Goal: Task Accomplishment & Management: Manage account settings

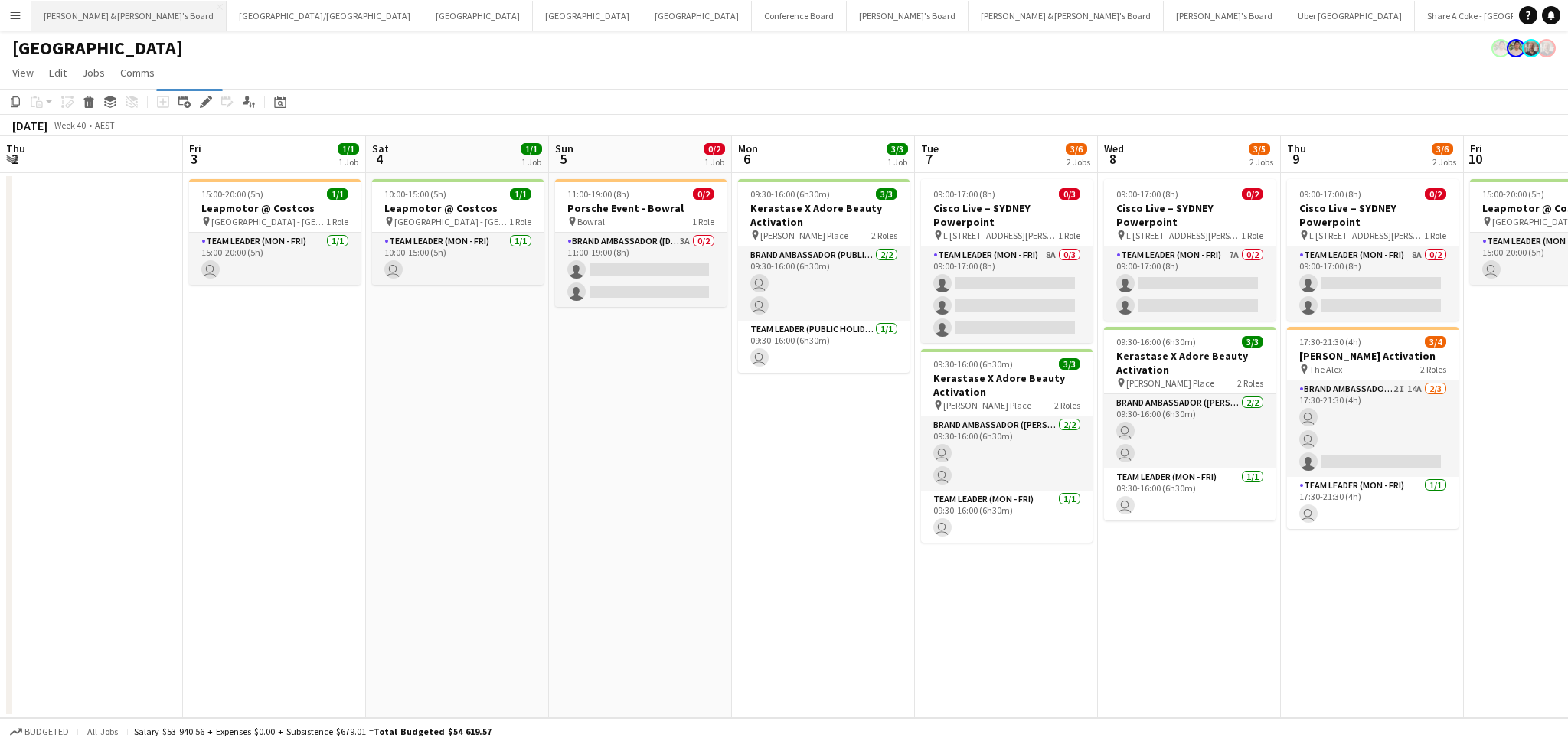
click at [120, 30] on div "[PERSON_NAME] & [PERSON_NAME]'s Board Close [GEOGRAPHIC_DATA]/[GEOGRAPHIC_DATA]…" at bounding box center [771, 15] width 1482 height 30
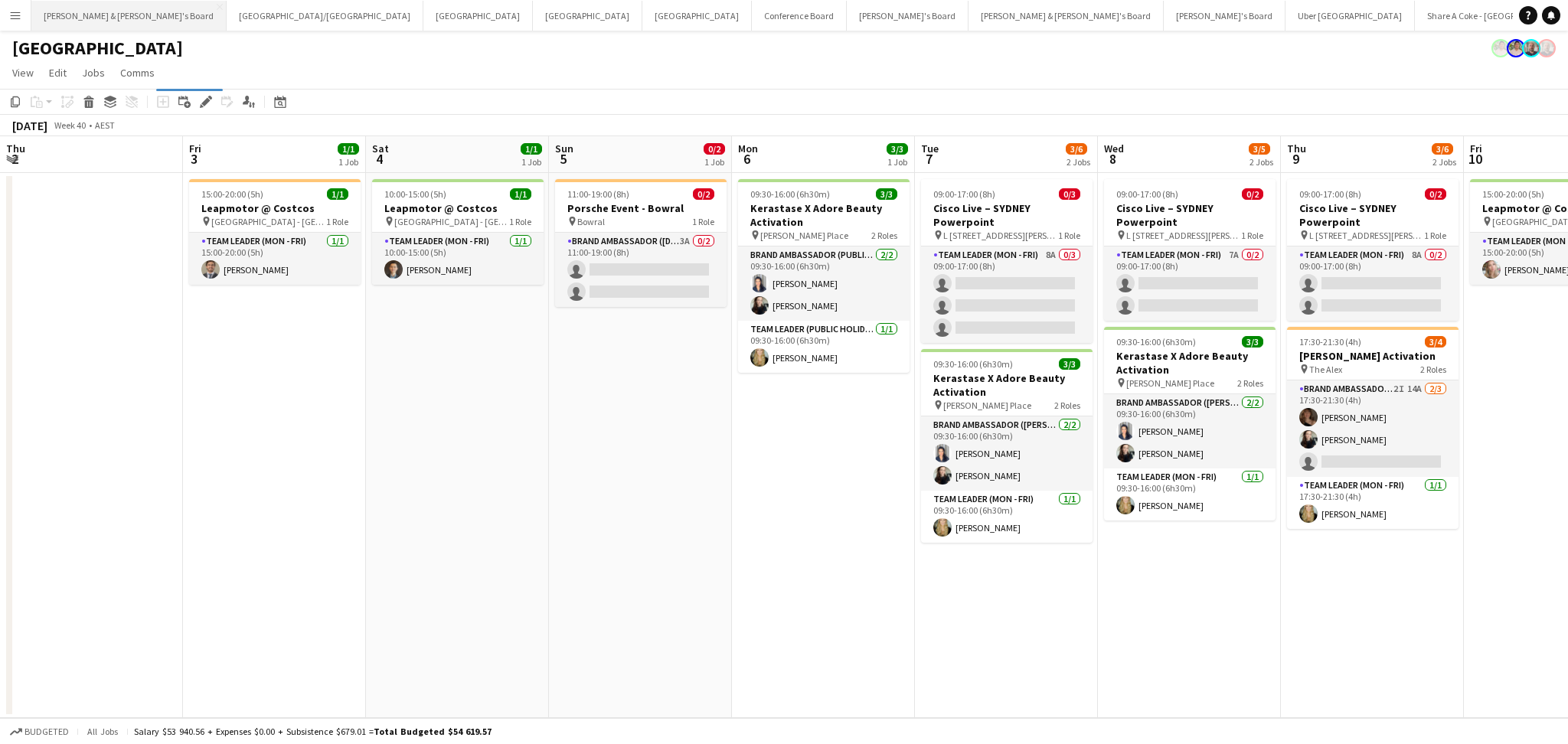
scroll to position [0, 415]
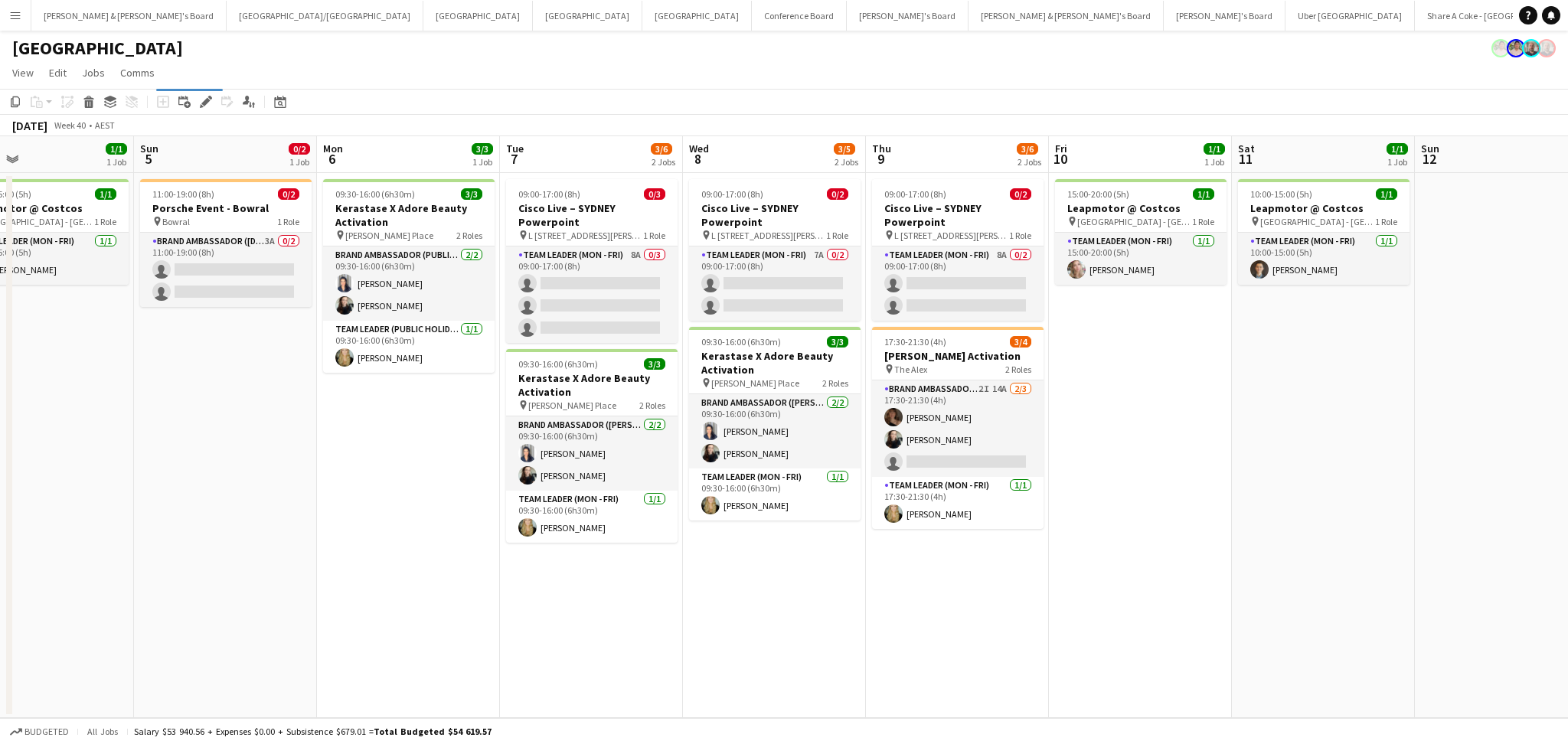
click at [973, 627] on app-date-cell "09:00-17:00 (8h) 0/2 Cisco Live – [GEOGRAPHIC_DATA] Powerpoint pin L [STREET_AD…" at bounding box center [957, 446] width 183 height 545
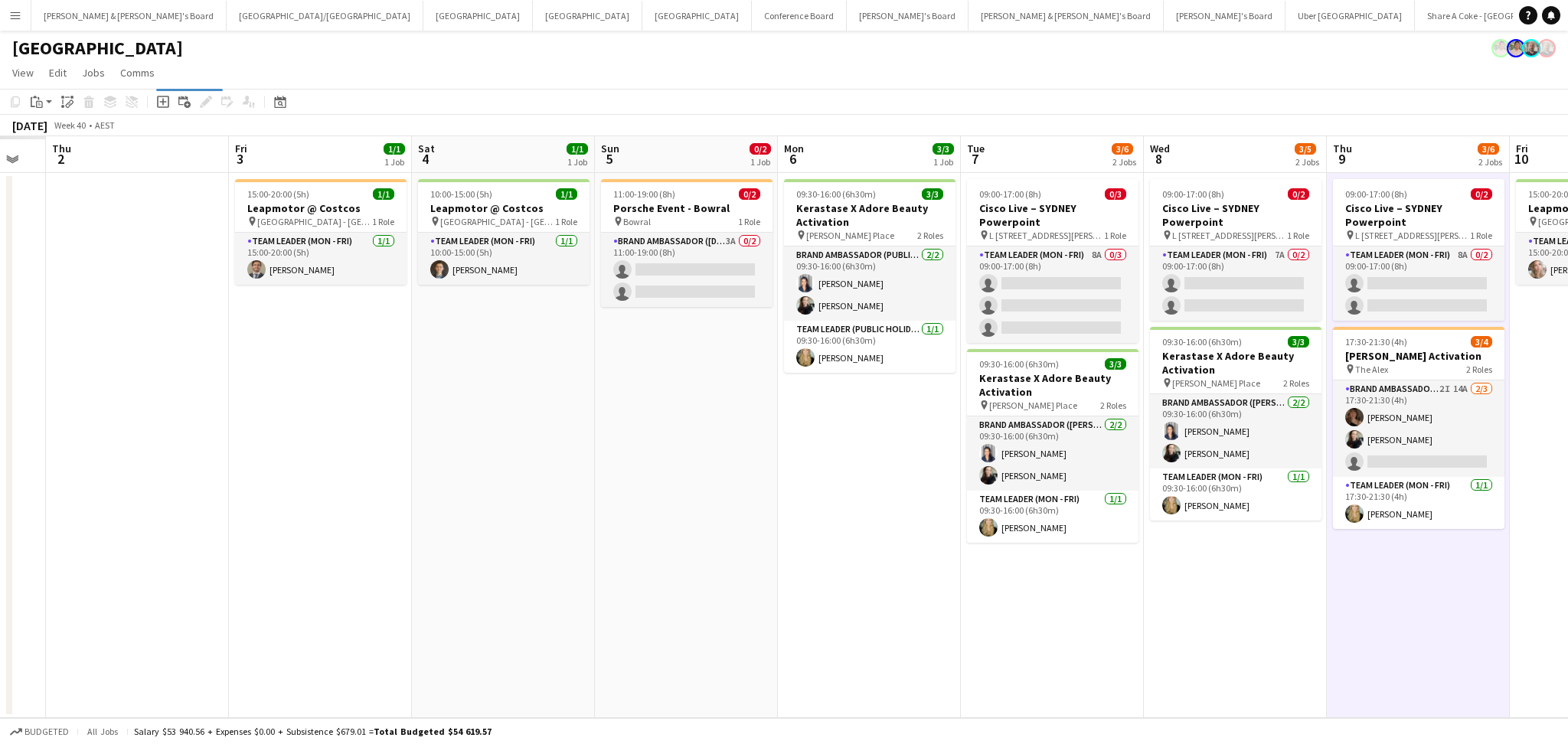
scroll to position [0, 478]
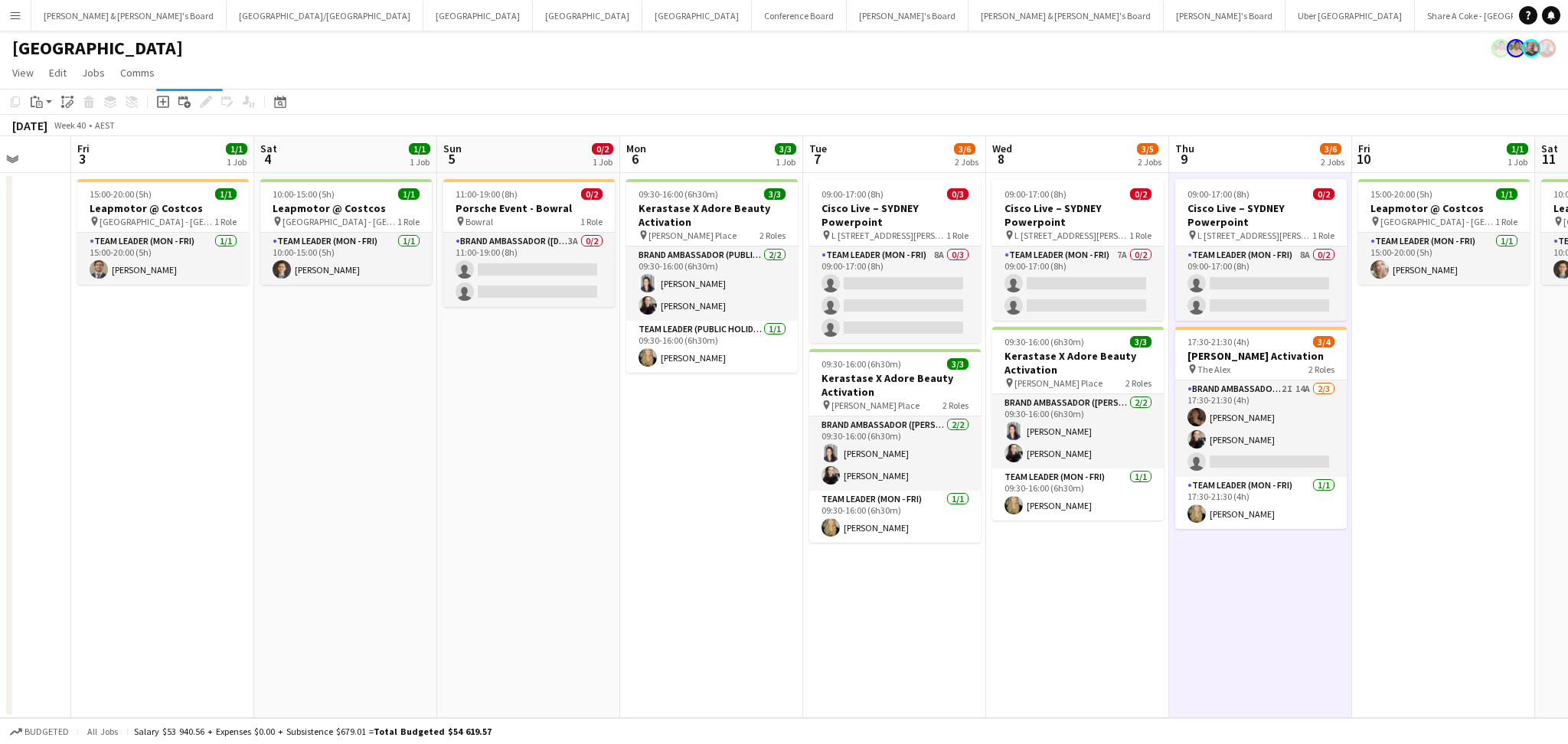
drag, startPoint x: 1065, startPoint y: 582, endPoint x: 1634, endPoint y: 599, distance: 569.3
click at [1567, 599] on html "Menu Boards Boards Boards All jobs Status Workforce Workforce My Workforce Recr…" at bounding box center [784, 381] width 1568 height 763
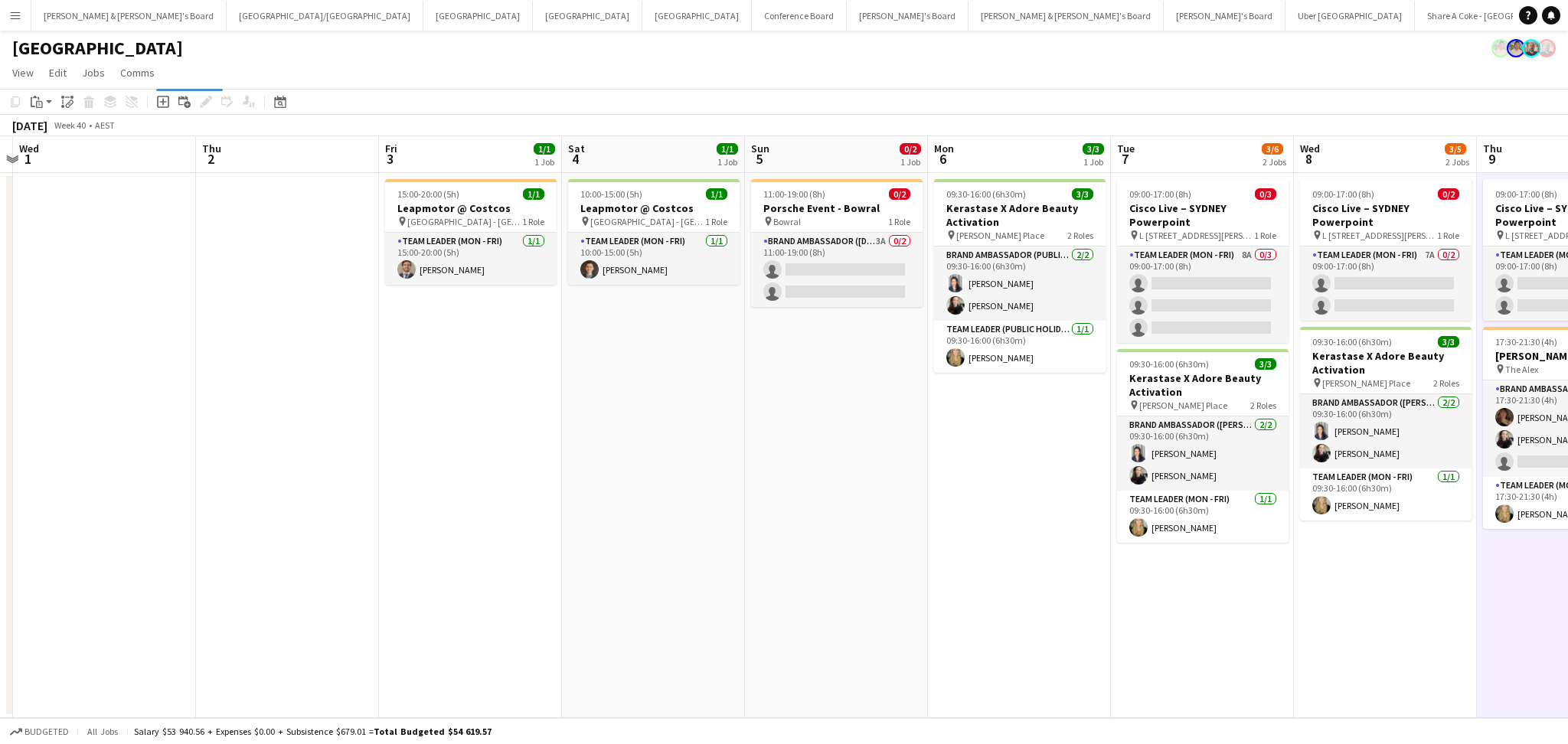
drag, startPoint x: 674, startPoint y: 597, endPoint x: 725, endPoint y: 466, distance: 140.6
click at [798, 571] on app-calendar-viewport "Mon 29 Tue 30 Wed 1 Thu 2 Fri 3 1/1 1 Job Sat 4 1/1 1 Job Sun 5 0/2 1 Job Mon 6…" at bounding box center [784, 427] width 1568 height 581
click at [110, 14] on button "[PERSON_NAME] & [PERSON_NAME]'s Board Close" at bounding box center [129, 16] width 195 height 30
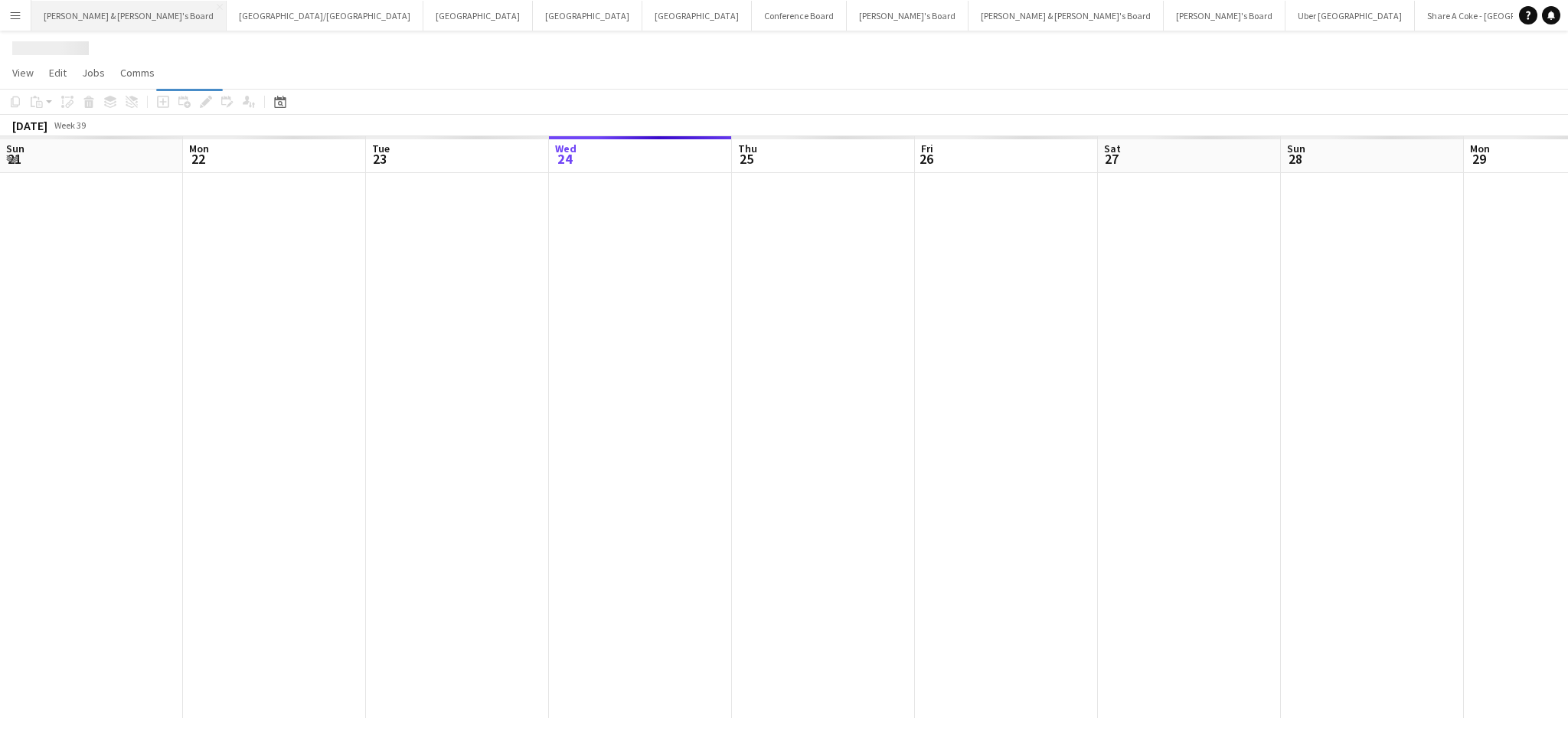
scroll to position [0, 366]
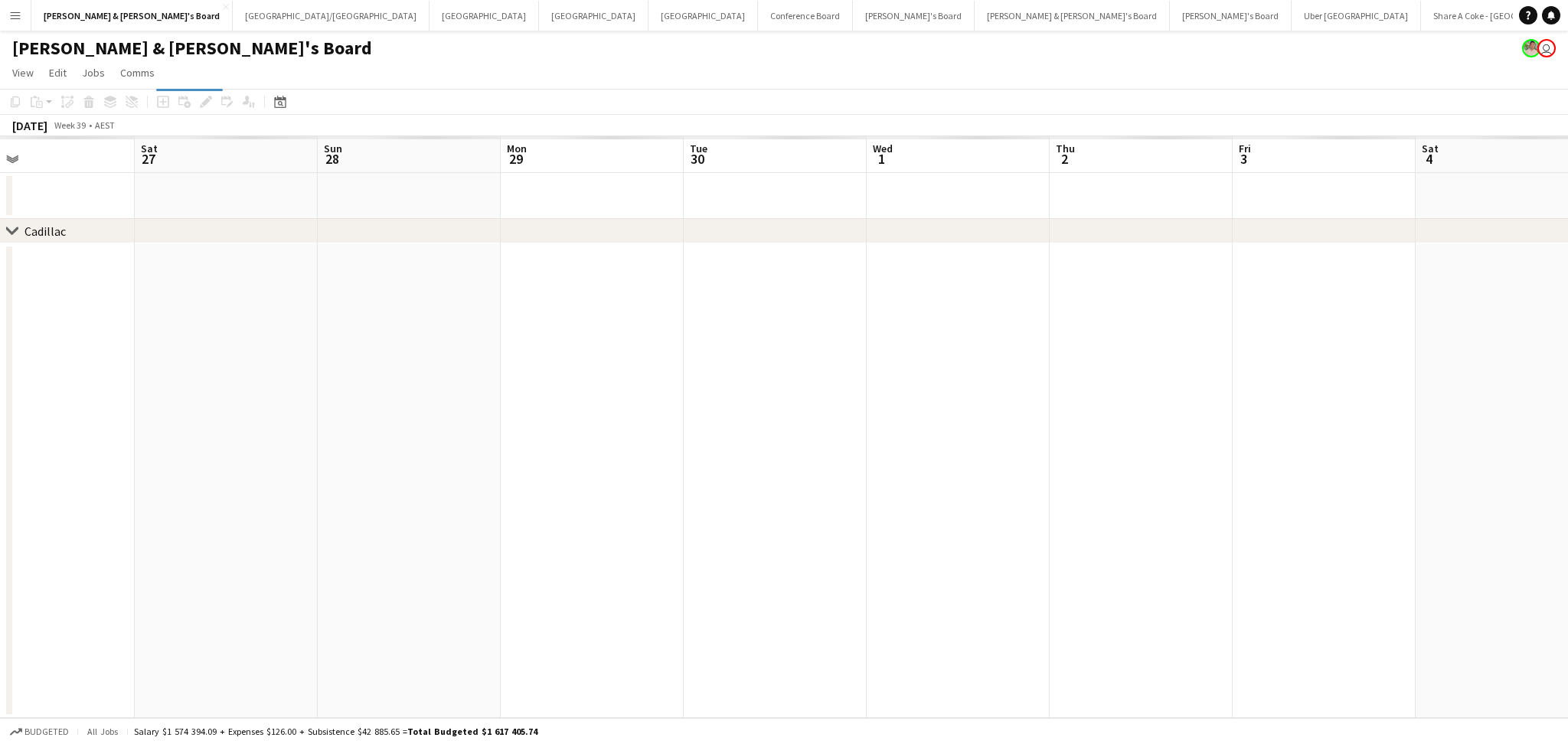
drag, startPoint x: 1047, startPoint y: 567, endPoint x: 447, endPoint y: 533, distance: 601.0
click at [448, 533] on app-calendar-viewport "Wed 24 Thu 25 Fri 26 Sat 27 Sun 28 Mon 29 Tue 30 Wed 1 Thu 2 Fri 3 Sat 4 Sun 5 …" at bounding box center [784, 427] width 1568 height 581
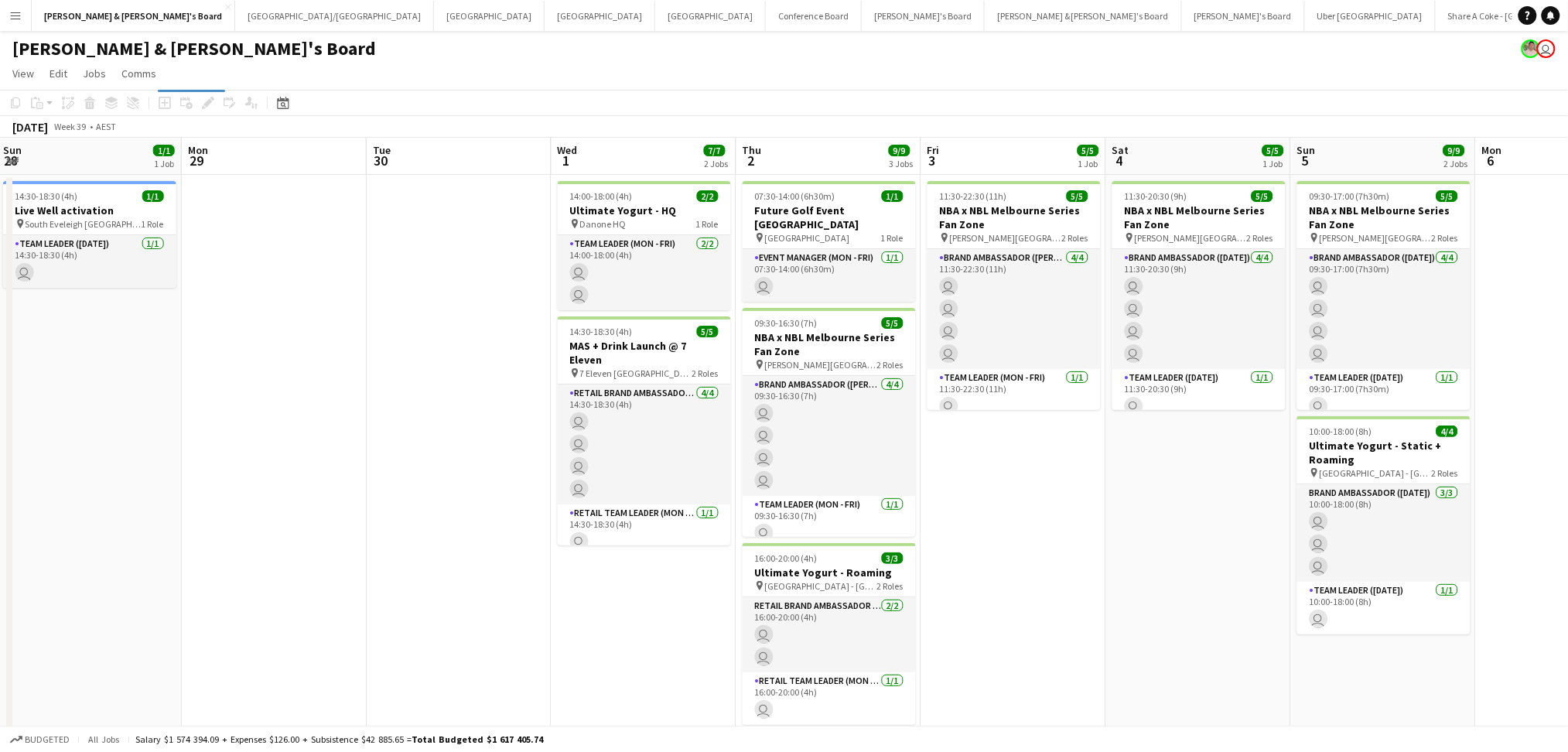
drag, startPoint x: 1066, startPoint y: 541, endPoint x: 740, endPoint y: 532, distance: 326.1
click at [740, 532] on app-calendar-viewport "Thu 25 1/1 2 Jobs Fri 26 8/8 4 Jobs Sat 27 9/9 4 Jobs Sun 28 1/1 1 Job Mon 29 T…" at bounding box center [784, 549] width 1568 height 823
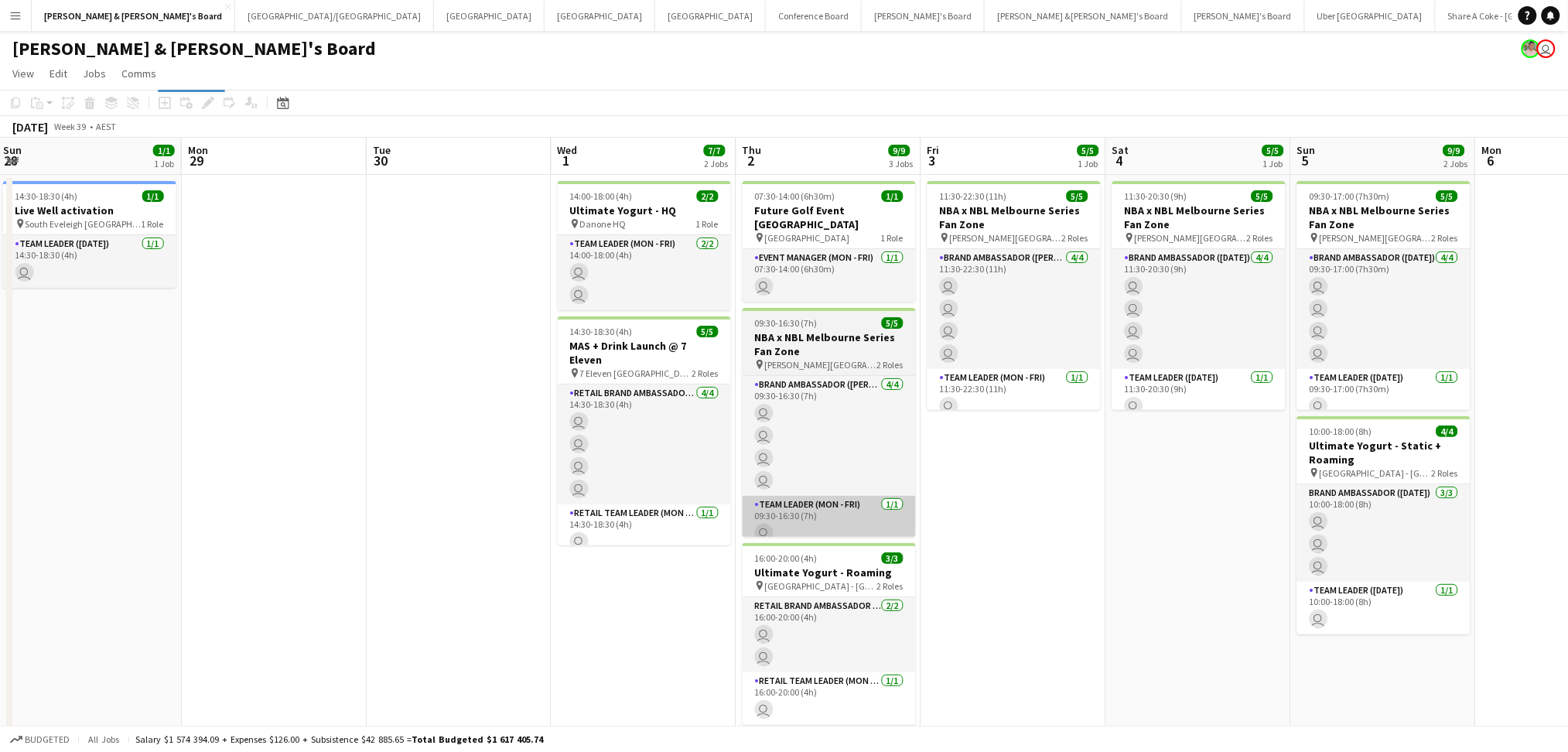
scroll to position [0, 562]
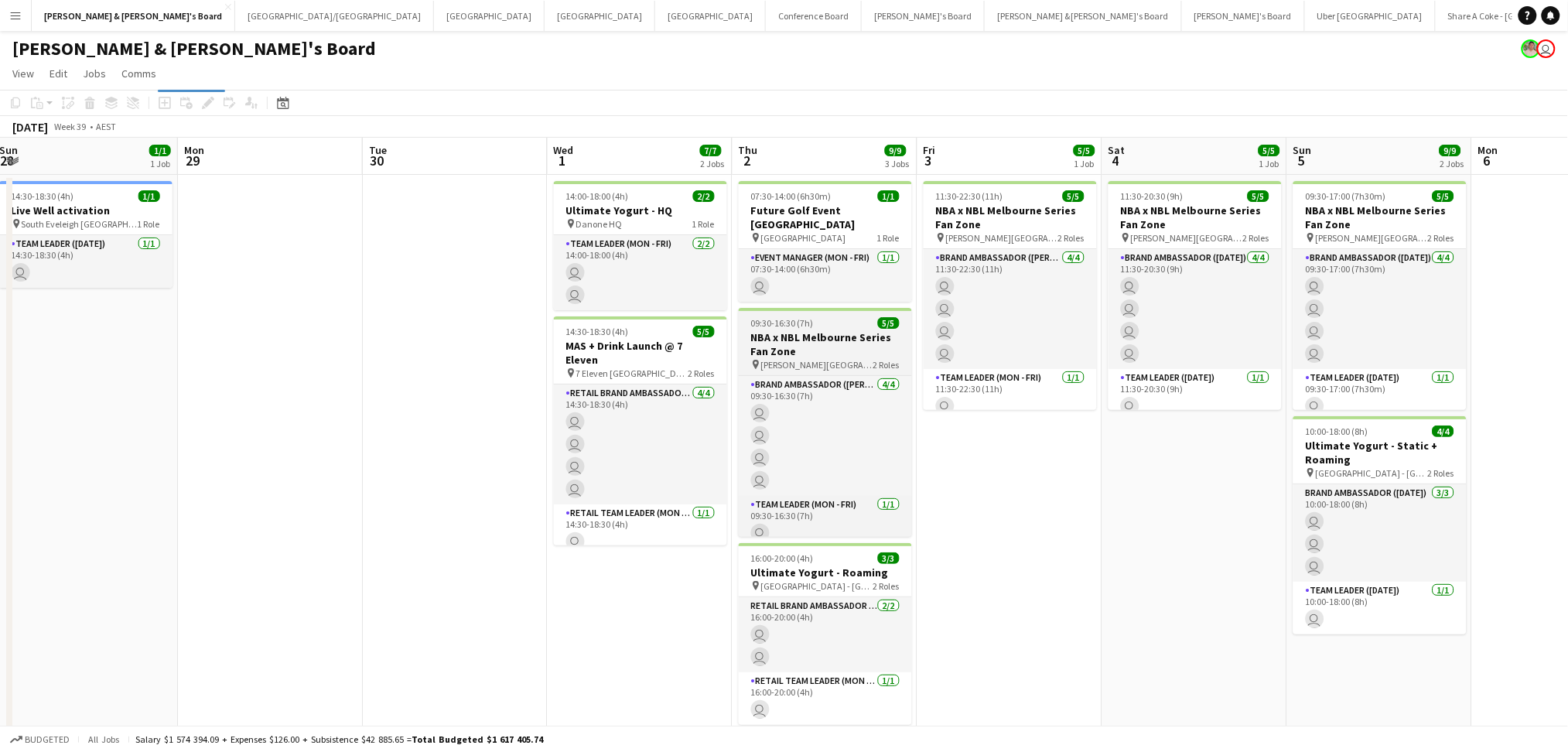
click at [838, 339] on h3 "NBA x NBL Melbourne Series Fan Zone" at bounding box center [825, 344] width 173 height 28
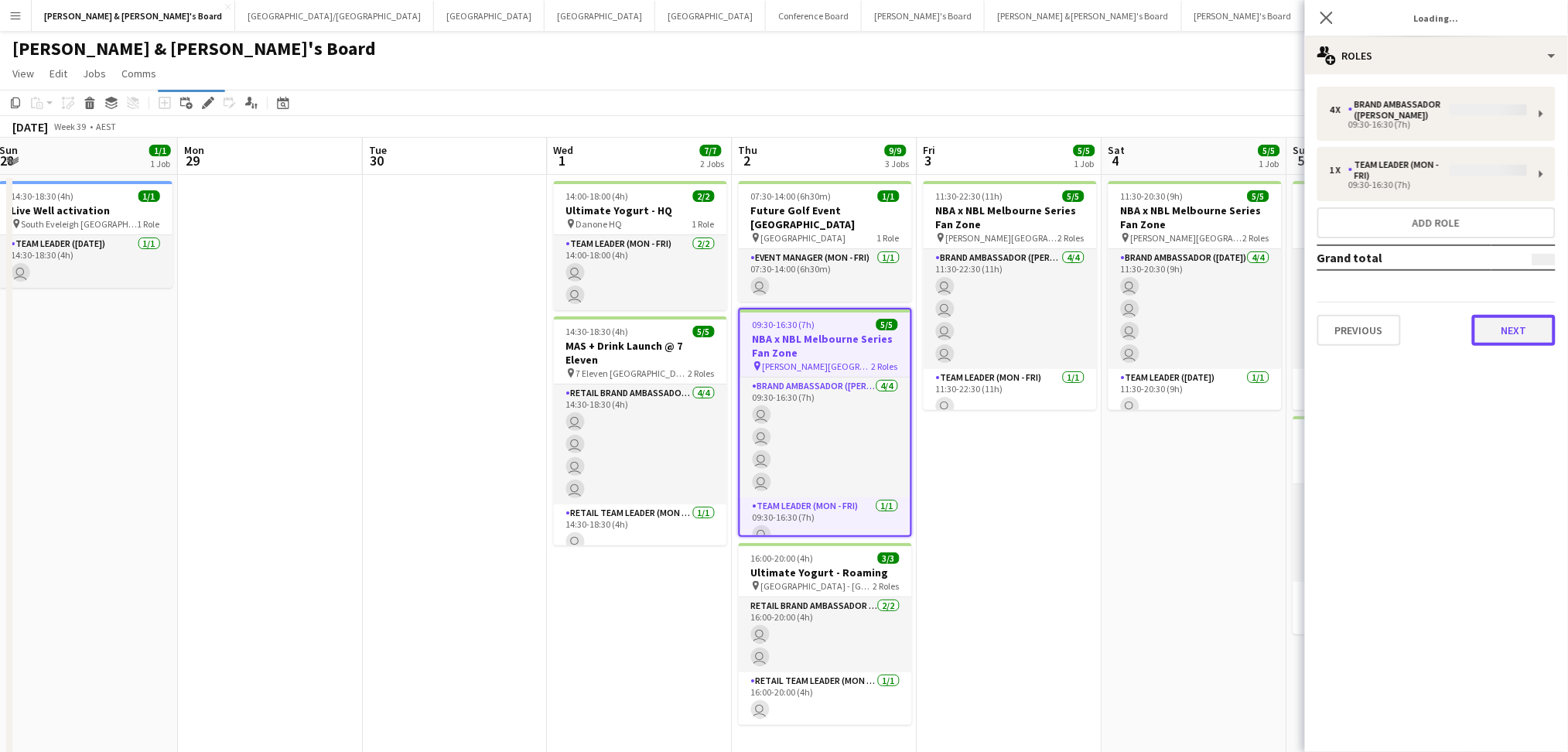
click at [1507, 323] on button "Next" at bounding box center [1514, 330] width 84 height 31
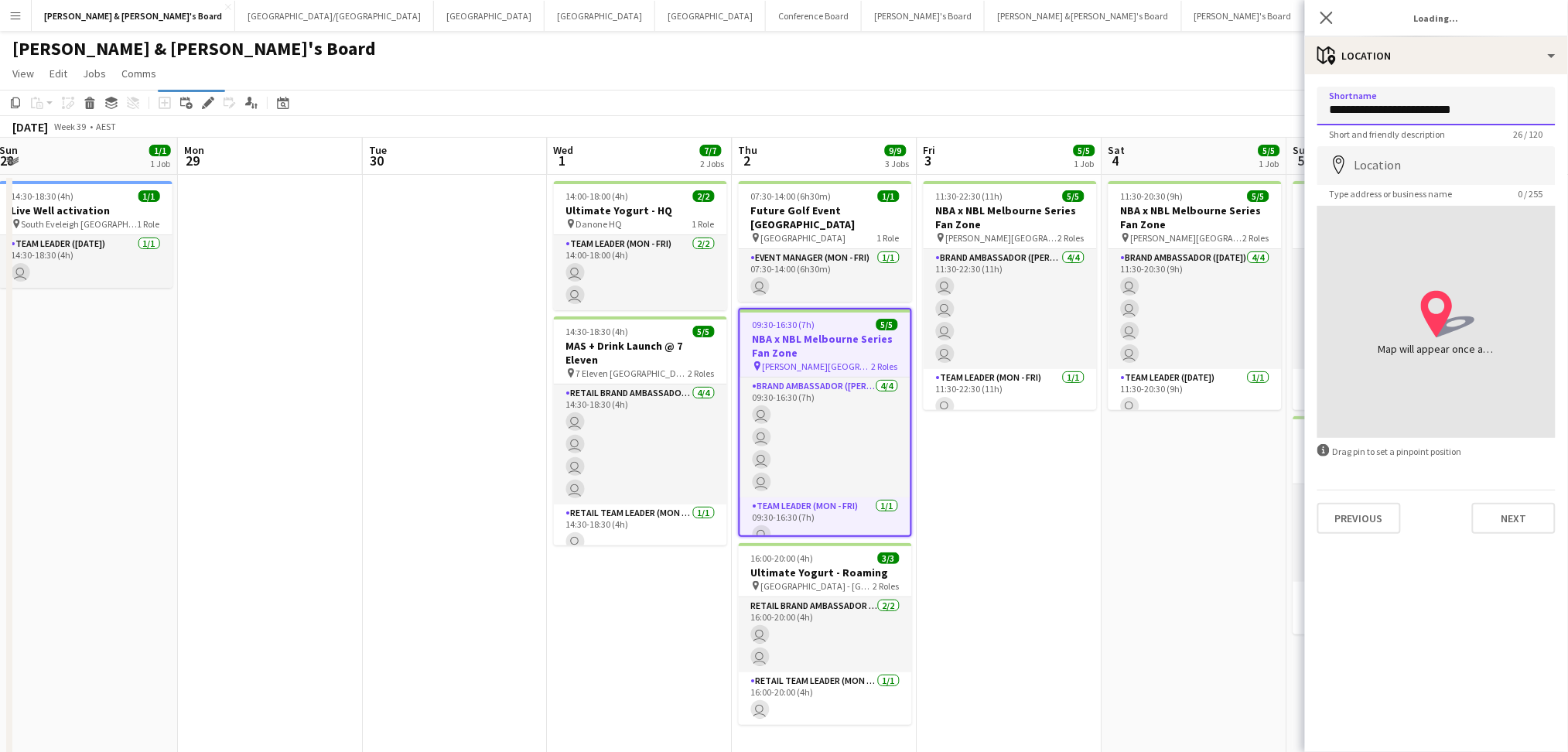
click at [1385, 108] on input "**********" at bounding box center [1436, 105] width 238 height 39
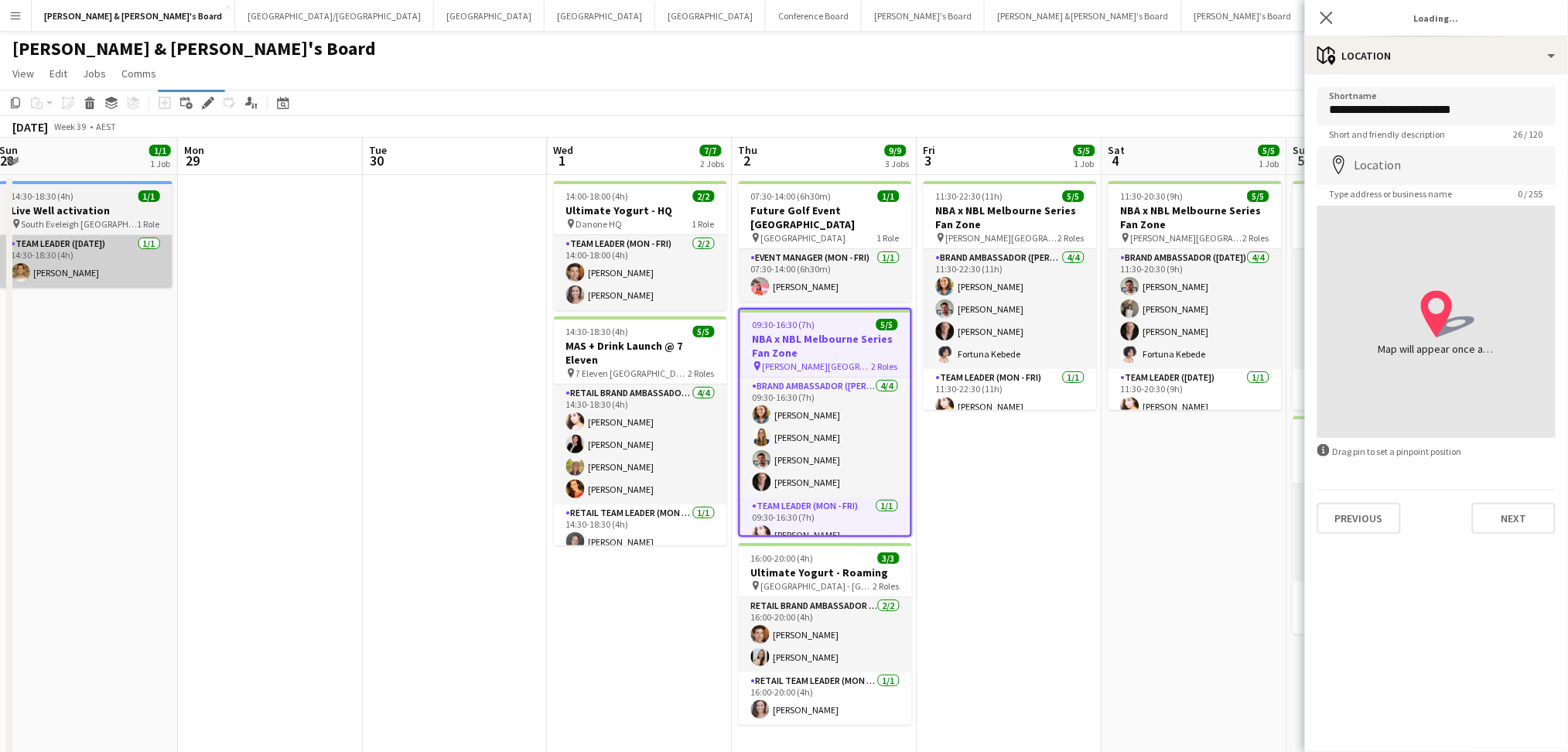
type input "**********"
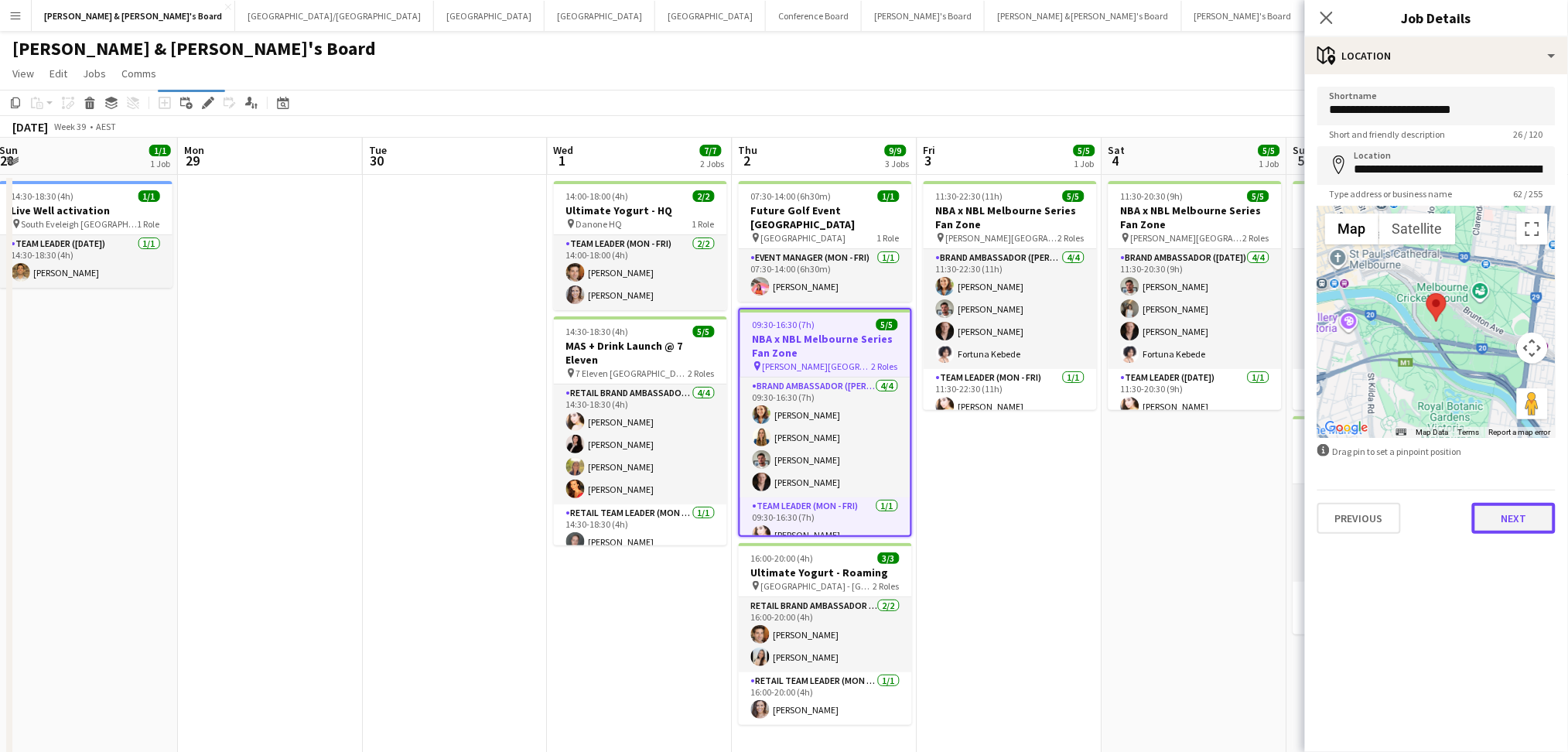
click at [1520, 512] on button "Next" at bounding box center [1514, 518] width 84 height 31
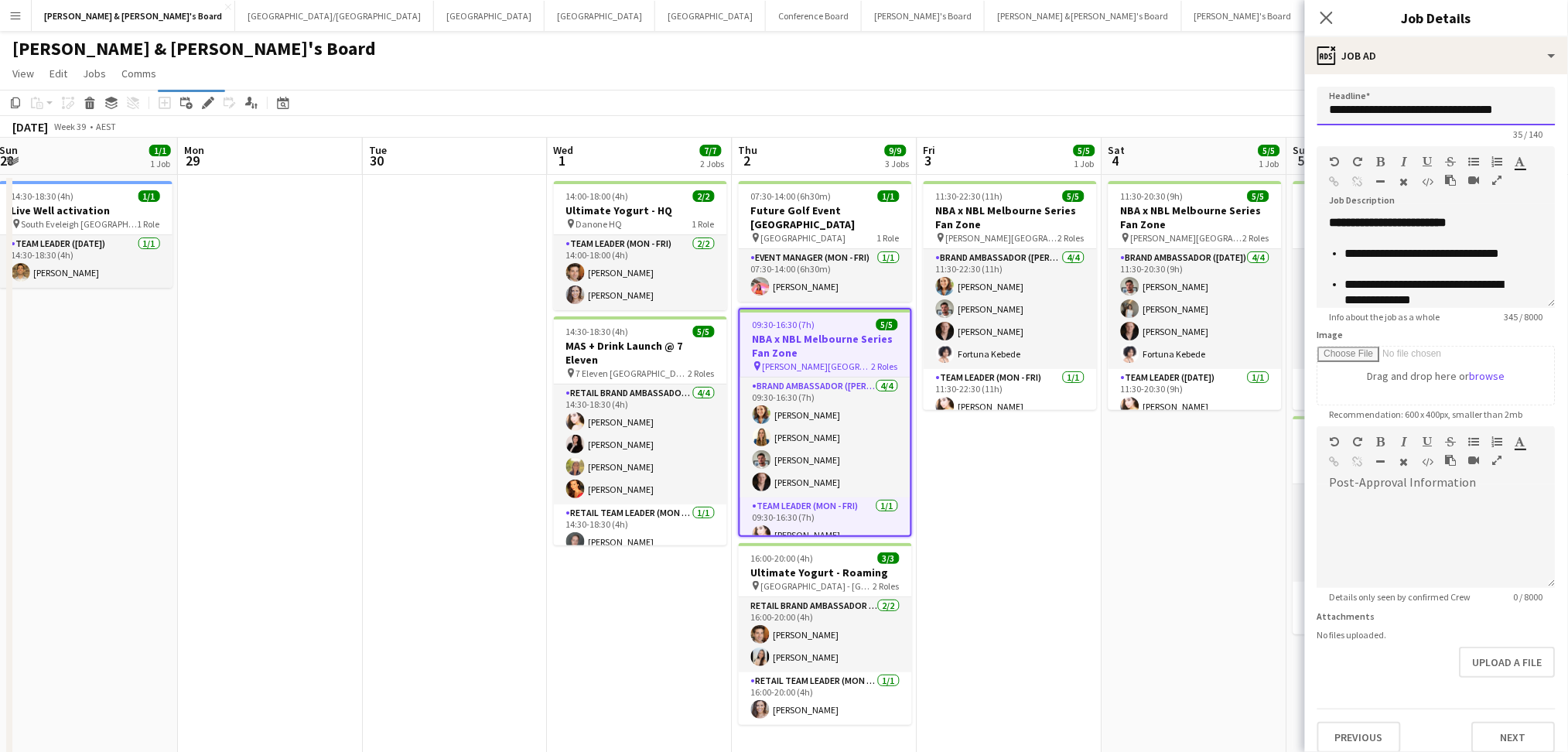
click at [1393, 100] on input "**********" at bounding box center [1436, 105] width 238 height 39
click at [1406, 111] on input "**********" at bounding box center [1436, 105] width 238 height 39
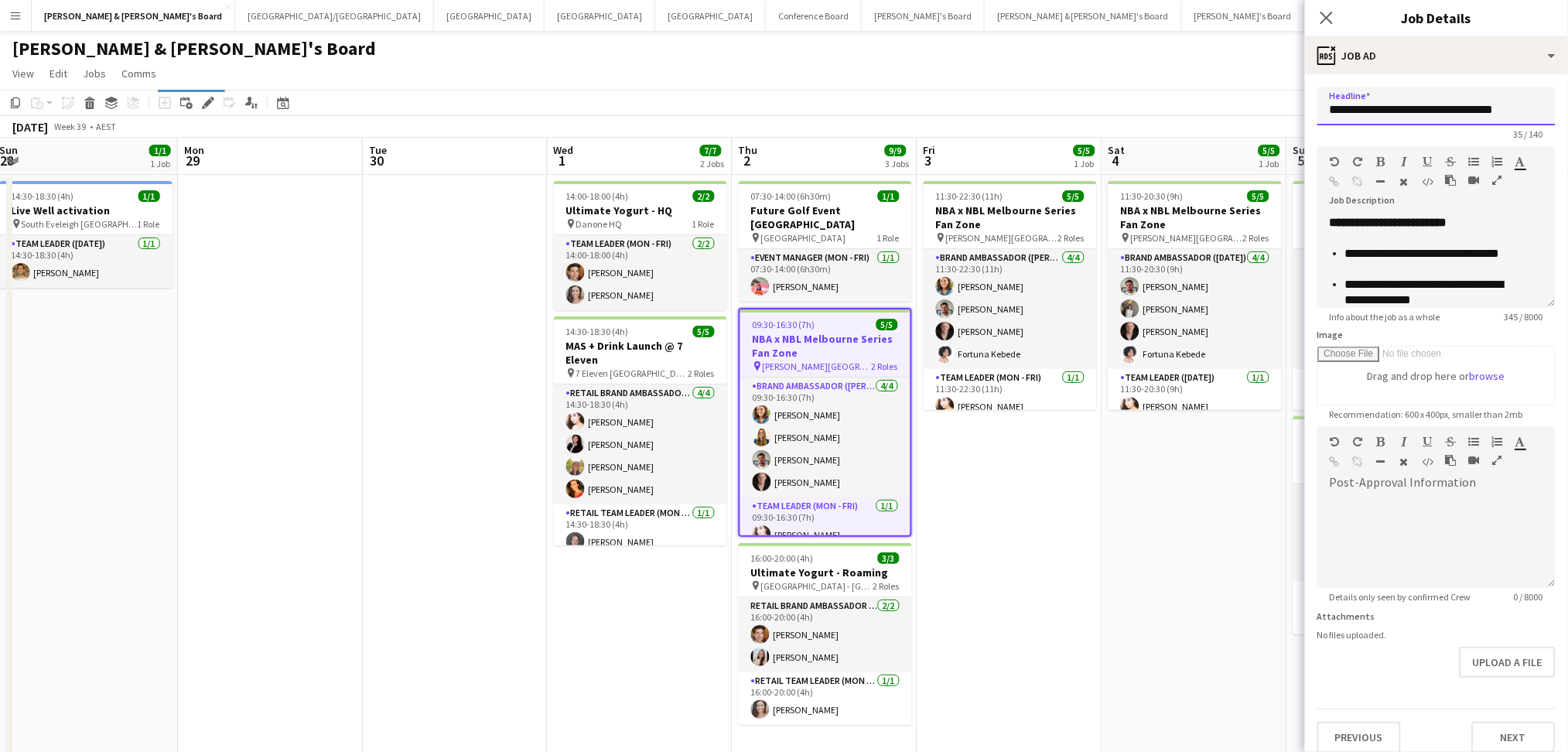
click at [1406, 111] on input "**********" at bounding box center [1436, 105] width 238 height 39
click at [1505, 732] on button "Next" at bounding box center [1514, 737] width 84 height 31
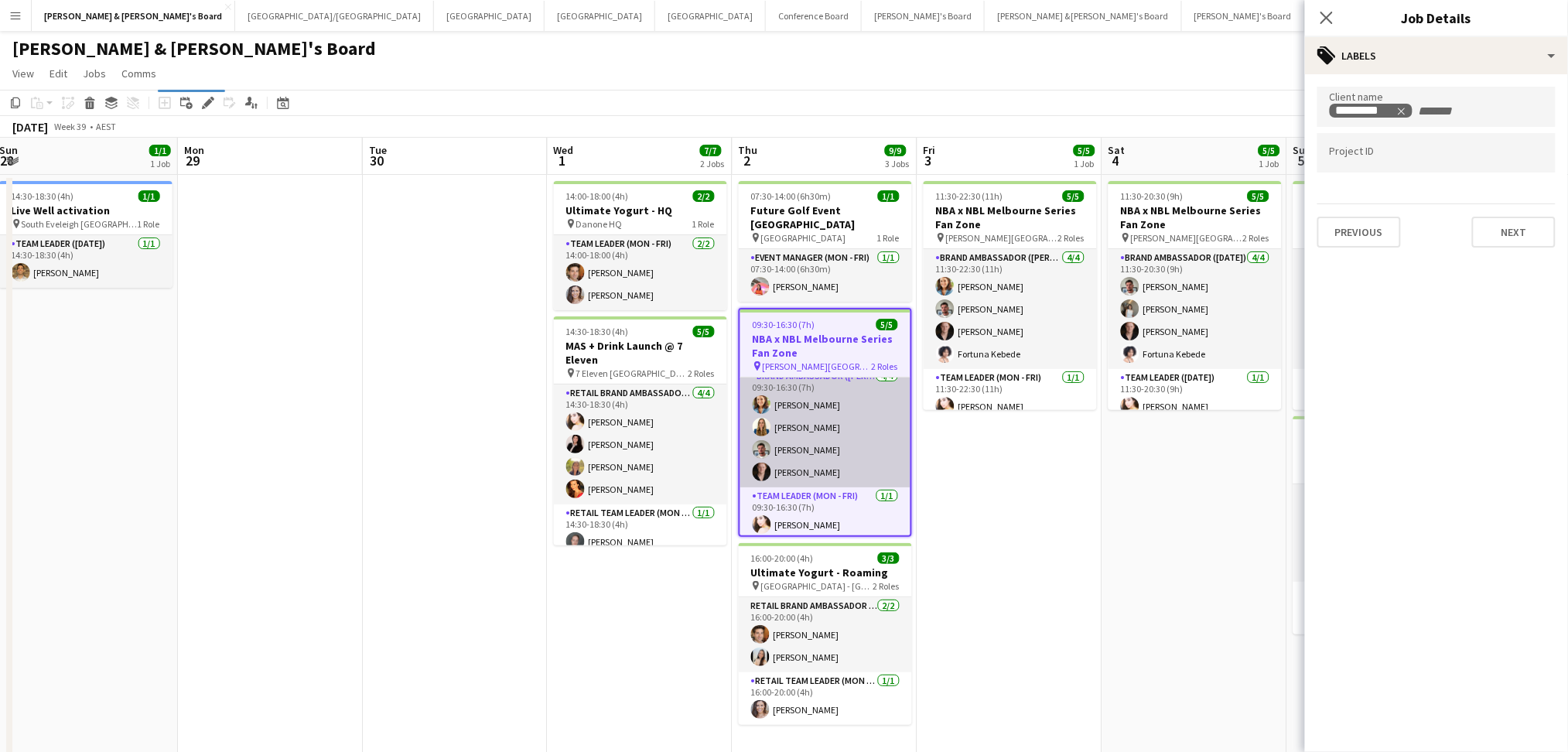
scroll to position [13, 0]
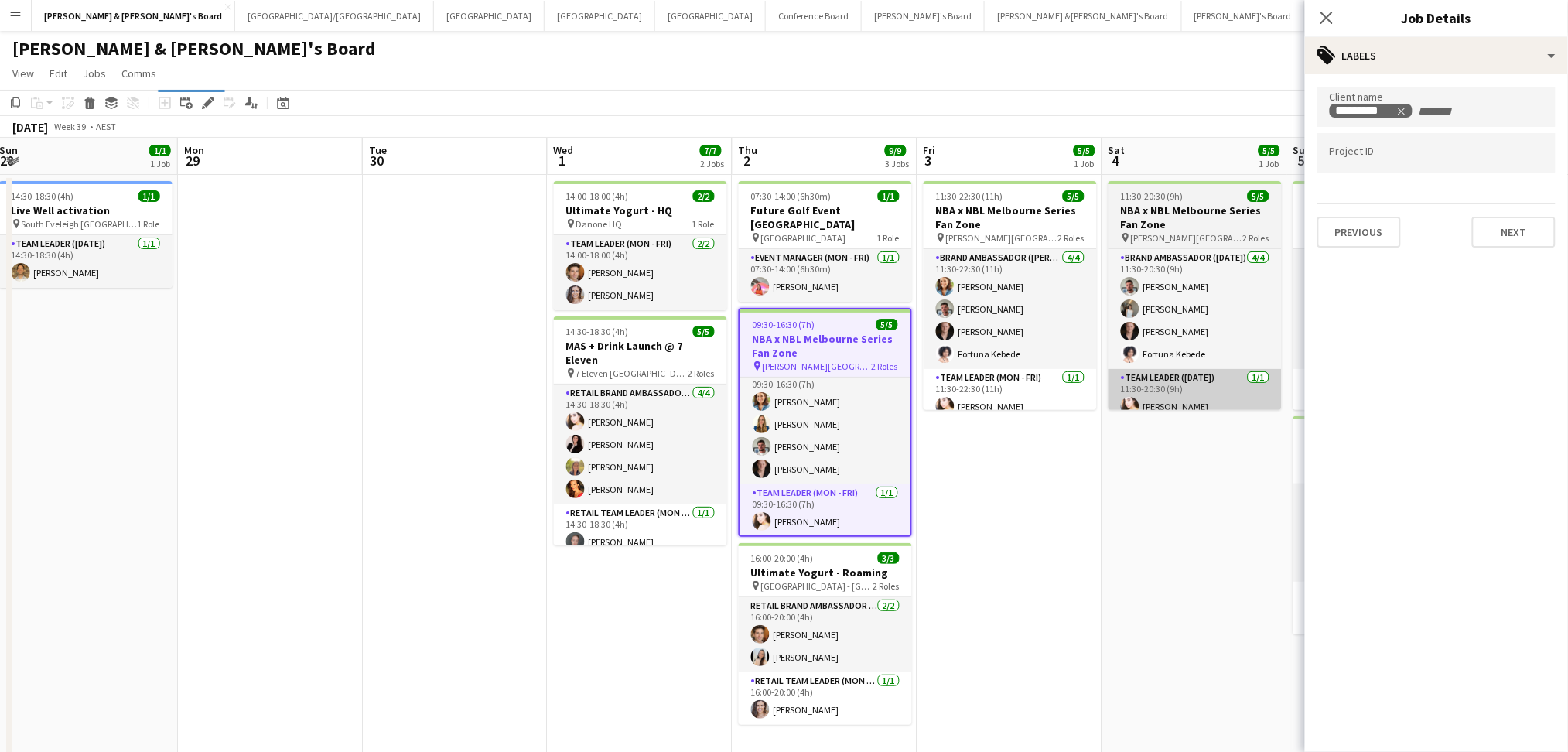
drag, startPoint x: 792, startPoint y: 499, endPoint x: 1121, endPoint y: 383, distance: 348.9
click at [792, 499] on app-card-role "Team Leader (Mon - Fri) [DATE] 09:30-16:30 (7h) [PERSON_NAME]" at bounding box center [825, 510] width 170 height 52
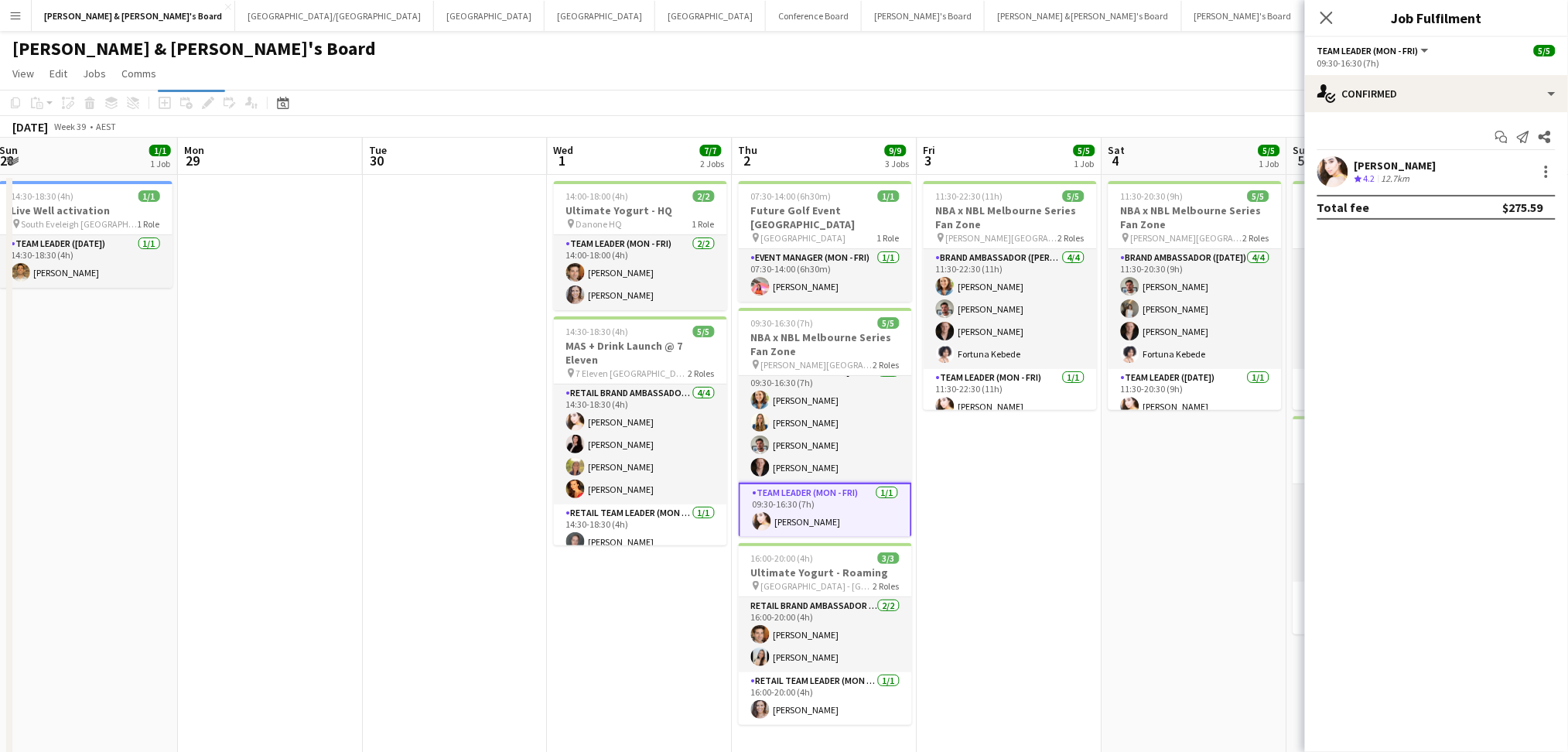
click at [1360, 168] on div "[PERSON_NAME]" at bounding box center [1395, 165] width 82 height 14
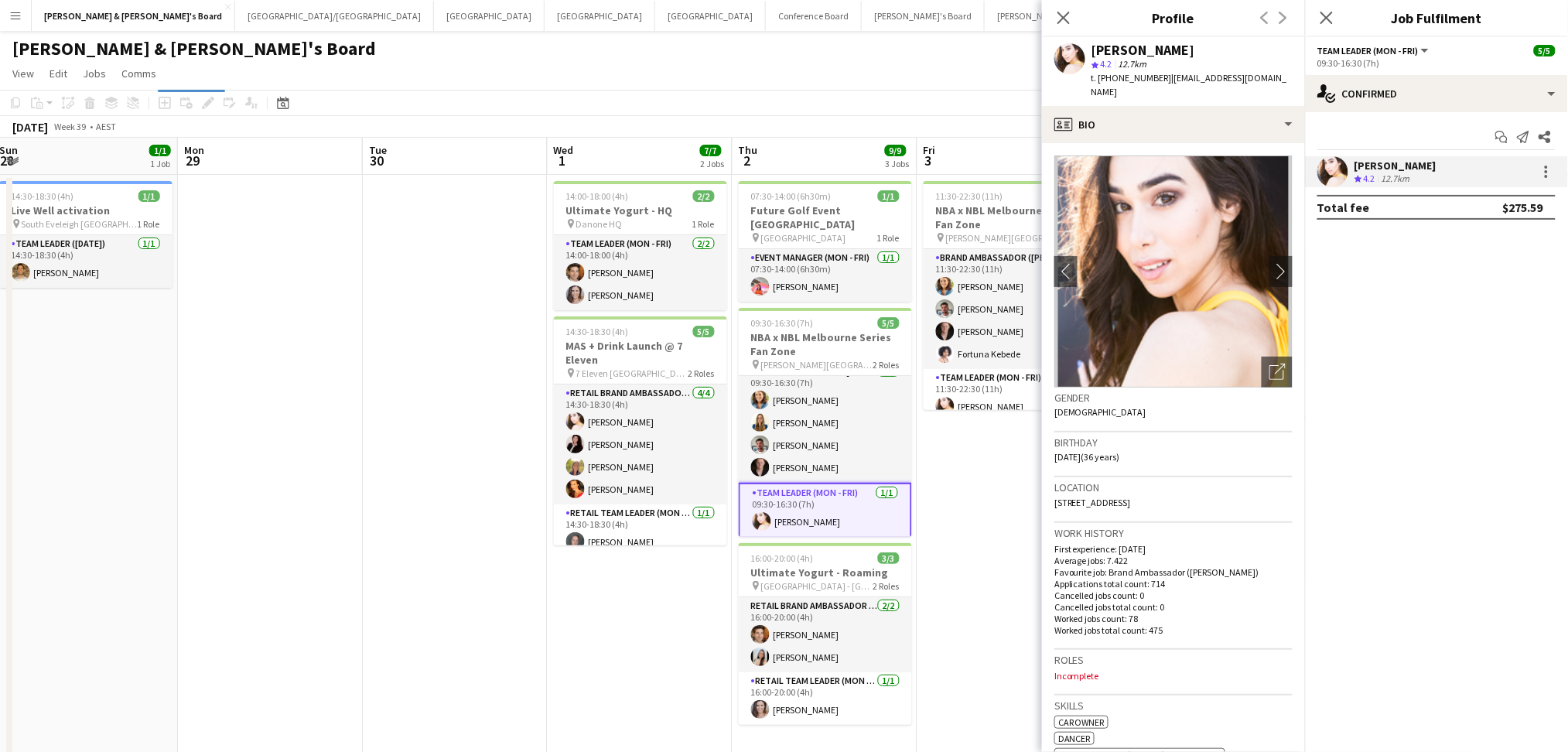
drag, startPoint x: 1094, startPoint y: 45, endPoint x: 1232, endPoint y: 49, distance: 138.1
click at [1209, 49] on div "[PERSON_NAME]" at bounding box center [1192, 50] width 201 height 14
copy div "[PERSON_NAME]"
drag, startPoint x: 1111, startPoint y: 76, endPoint x: 1155, endPoint y: 76, distance: 44.0
click at [1155, 76] on span "t. [PHONE_NUMBER]" at bounding box center [1131, 78] width 81 height 12
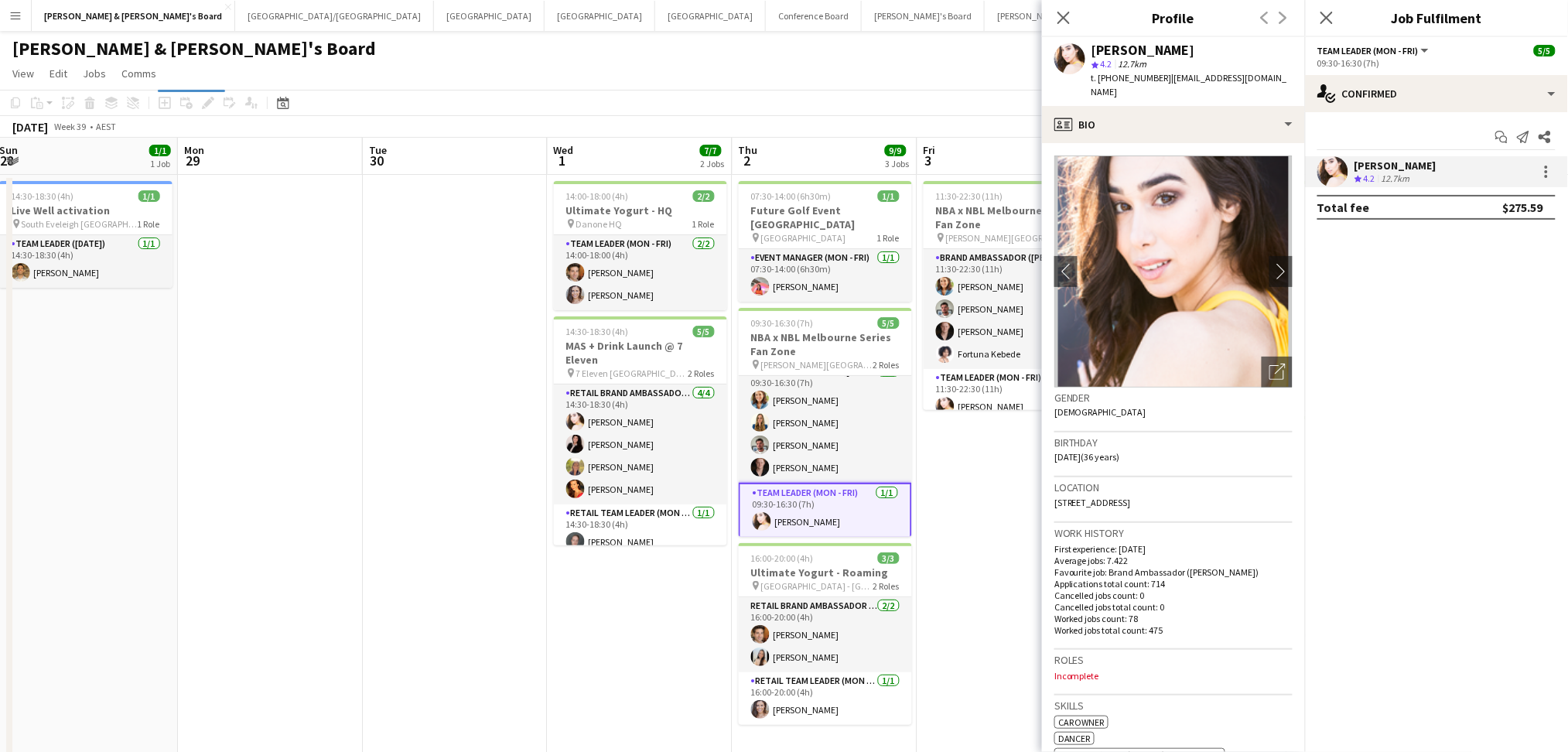
copy span "433836686"
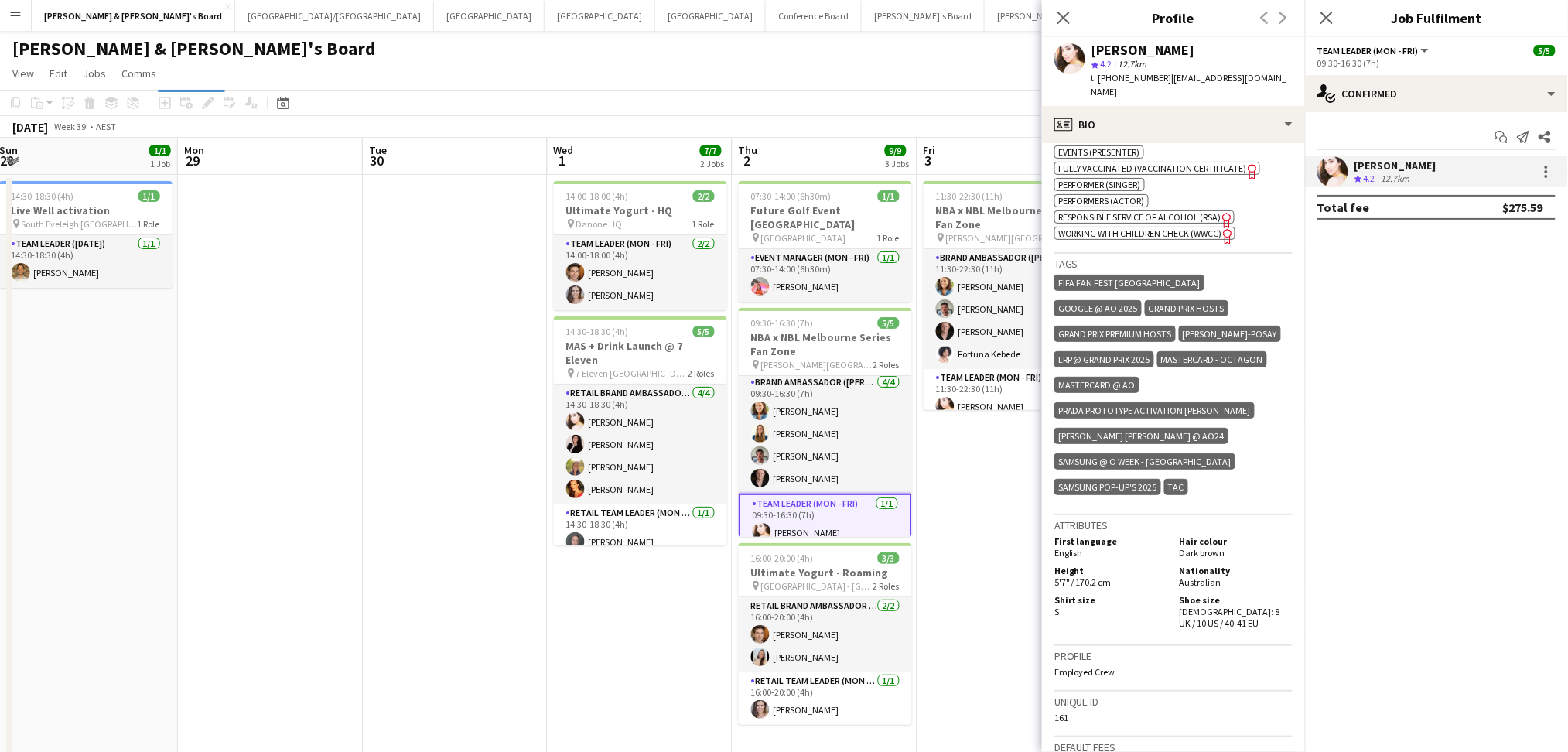
scroll to position [0, 0]
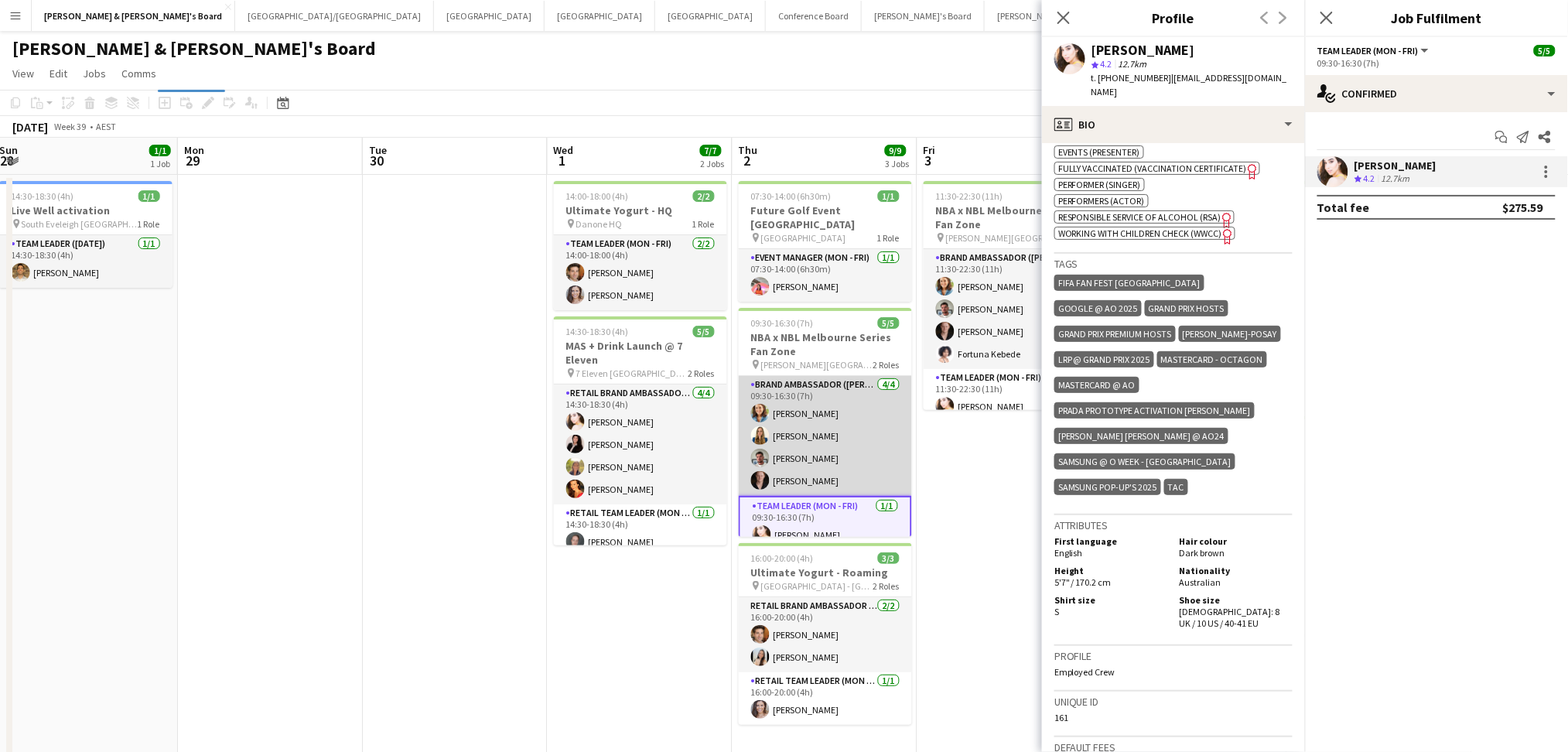
click at [821, 465] on app-card-role "Brand Ambassador (Mon - Fri) [DATE] 09:30-16:30 (7h) [PERSON_NAME] [PERSON_NAME…" at bounding box center [825, 436] width 173 height 120
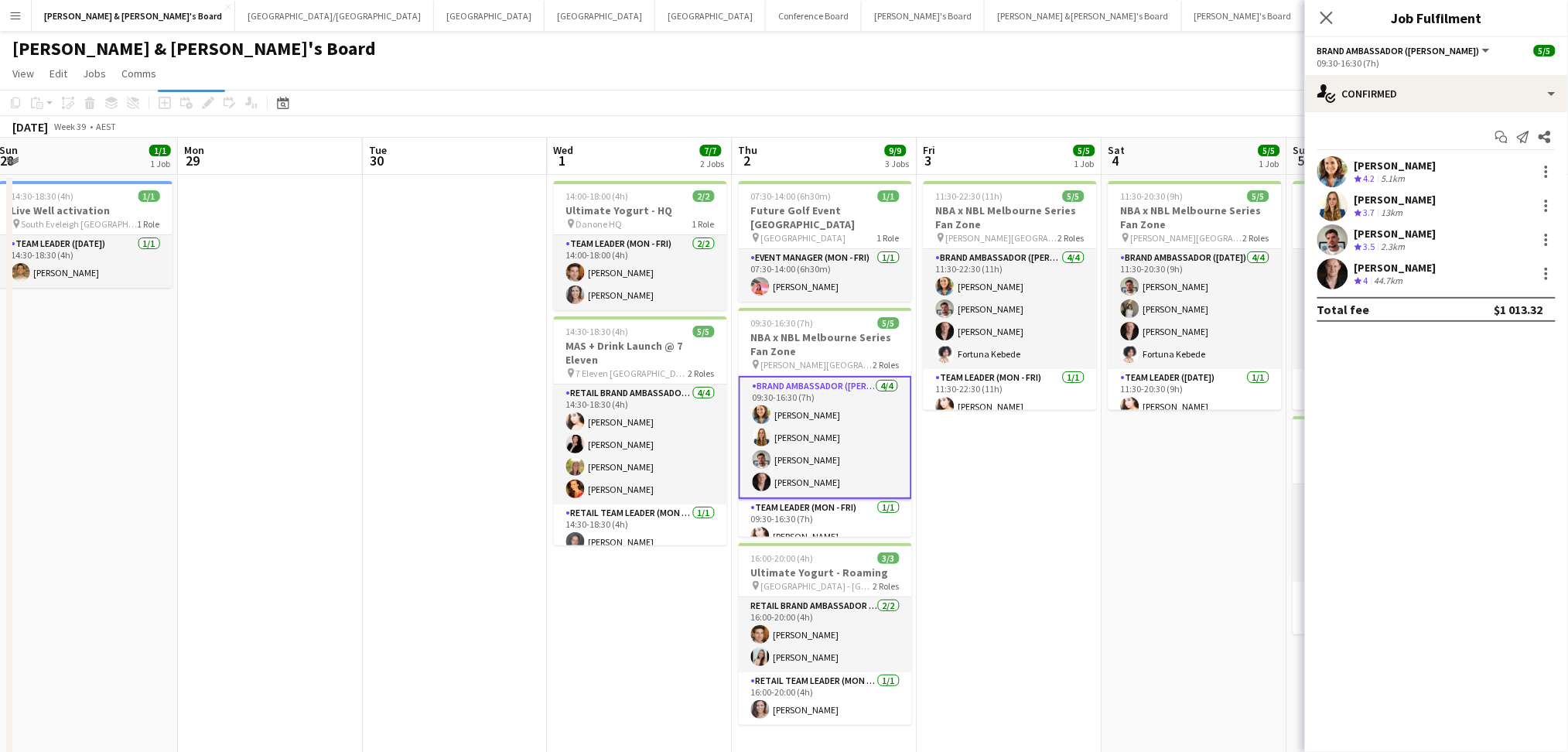
click at [1365, 173] on span "4.2" at bounding box center [1370, 178] width 12 height 12
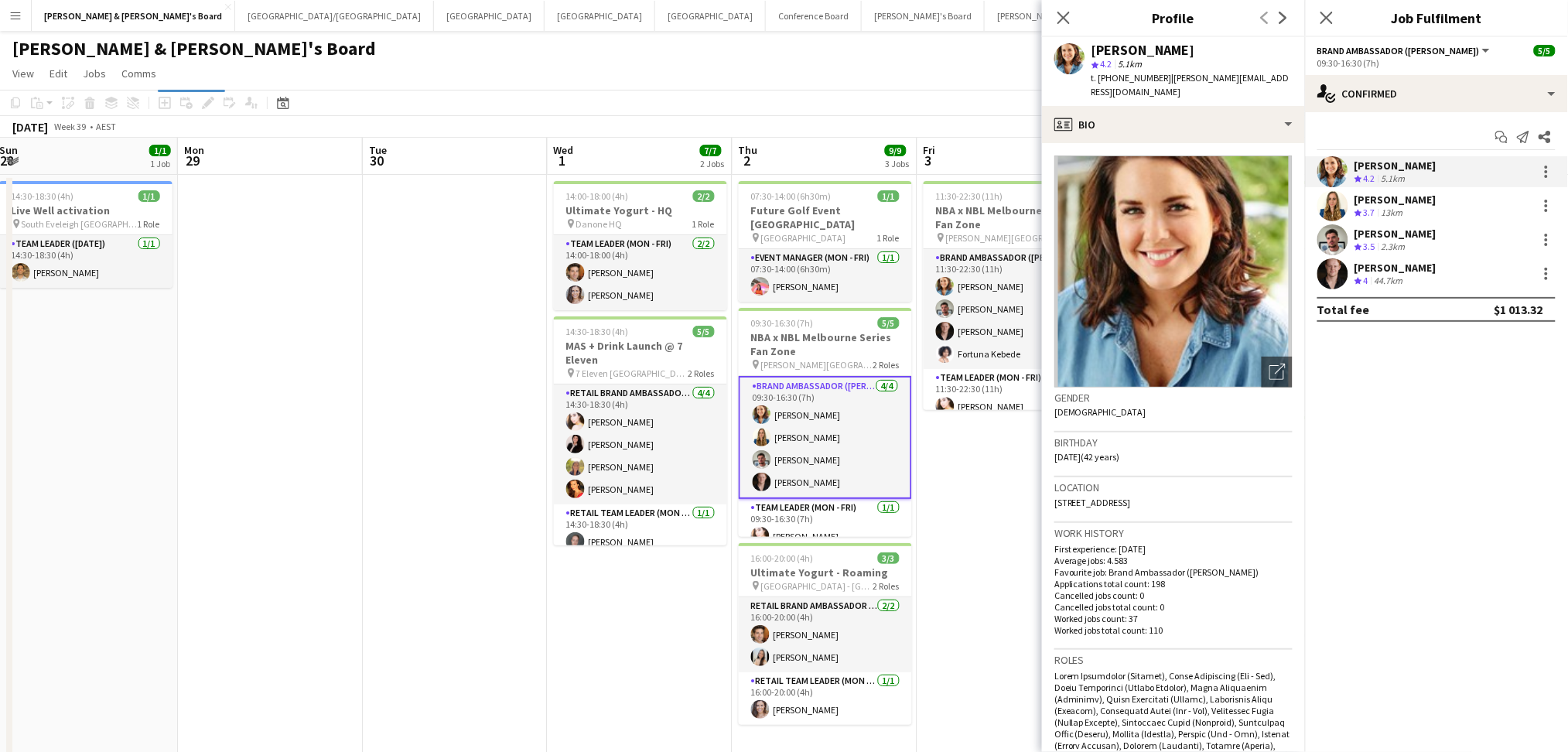
drag, startPoint x: 1092, startPoint y: 46, endPoint x: 1165, endPoint y: 51, distance: 73.2
click at [1165, 51] on div "[PERSON_NAME]" at bounding box center [1192, 50] width 201 height 14
copy div "[PERSON_NAME]"
click at [1414, 208] on div "Crew rating 3.7 13km" at bounding box center [1395, 213] width 82 height 13
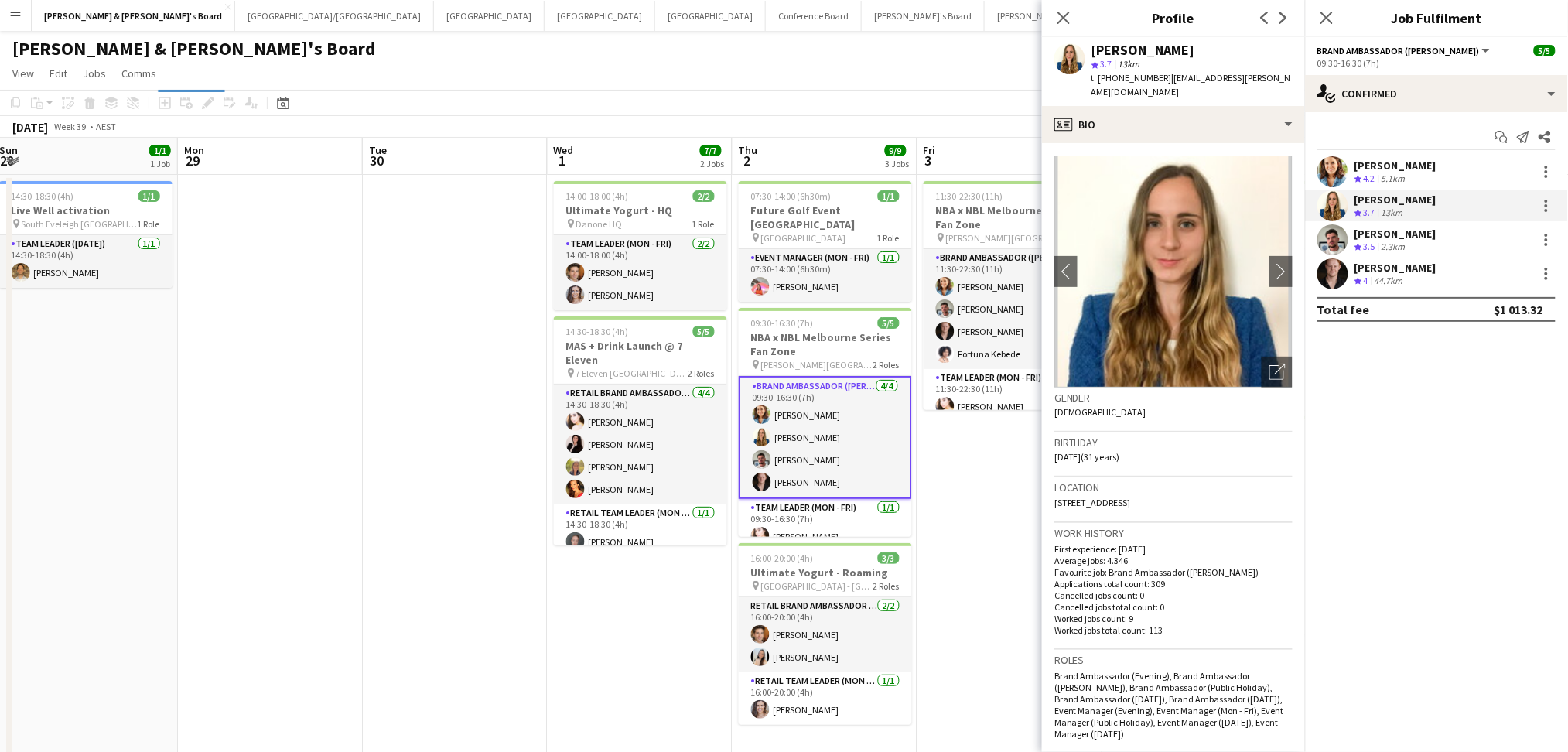
drag, startPoint x: 1094, startPoint y: 47, endPoint x: 1210, endPoint y: 50, distance: 116.0
click at [1210, 50] on div "[PERSON_NAME]" at bounding box center [1192, 50] width 201 height 14
copy div "[PERSON_NAME]"
drag, startPoint x: 1112, startPoint y: 77, endPoint x: 1154, endPoint y: 80, distance: 42.1
click at [1155, 80] on span "t. [PHONE_NUMBER]" at bounding box center [1131, 78] width 81 height 12
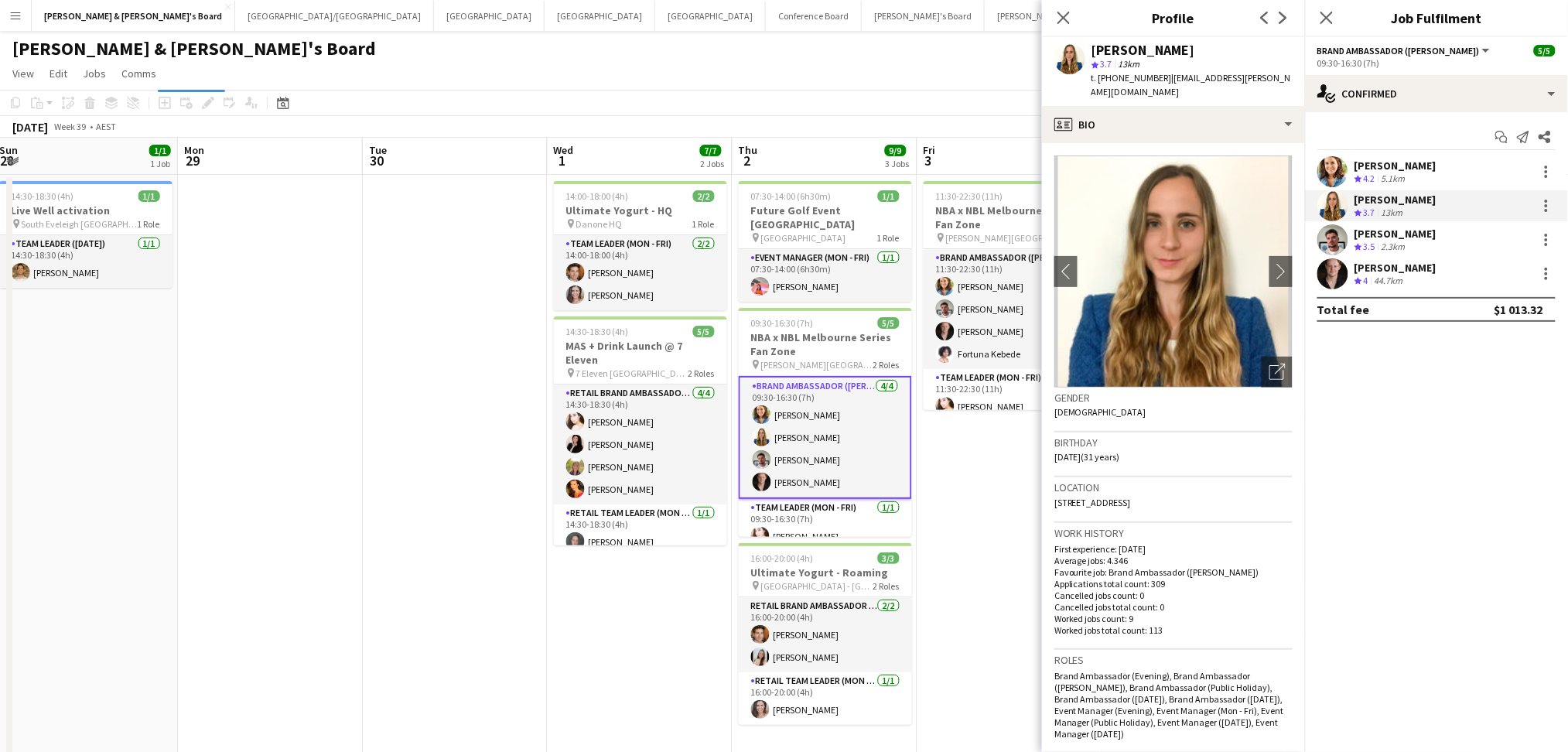
copy span "435446094"
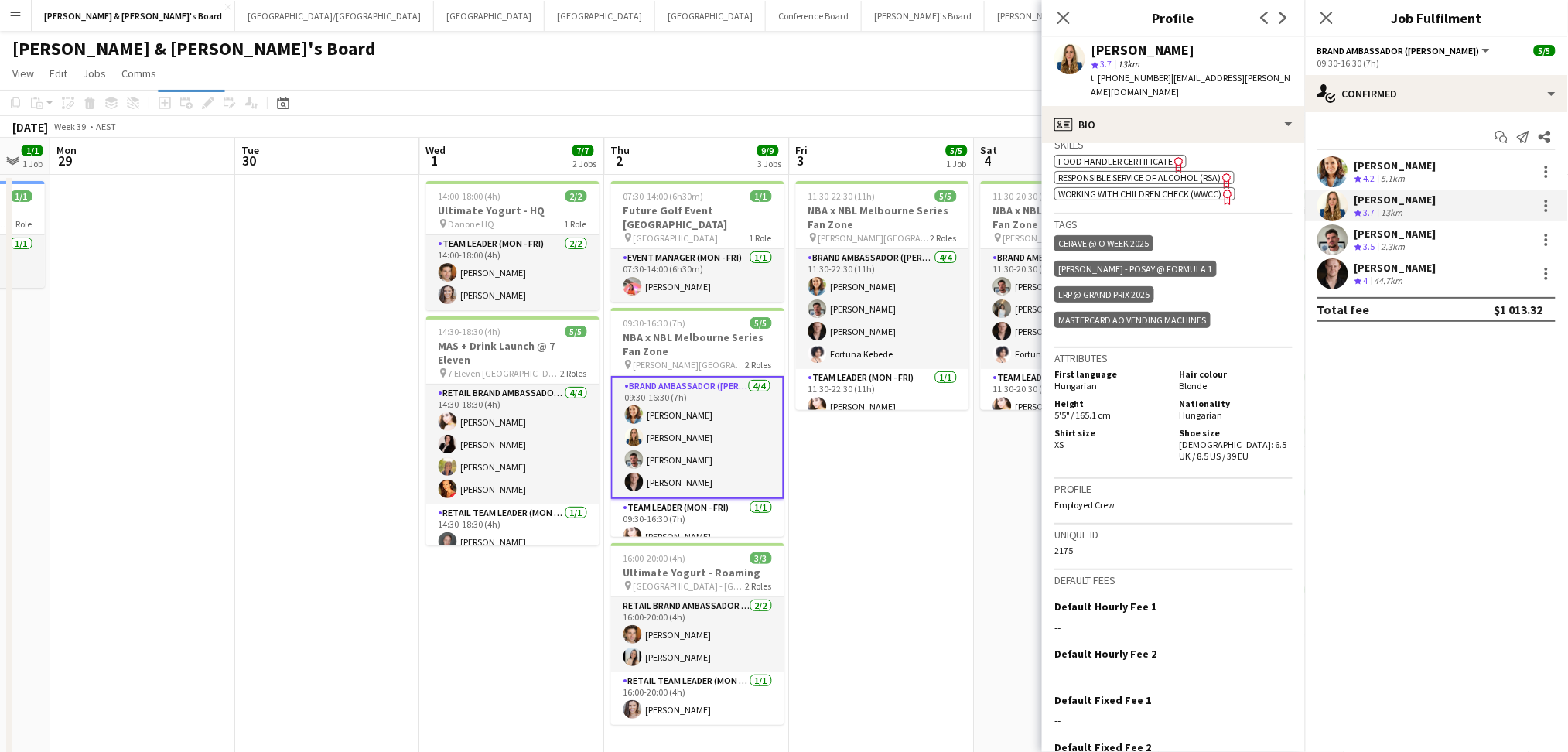
scroll to position [0, 700]
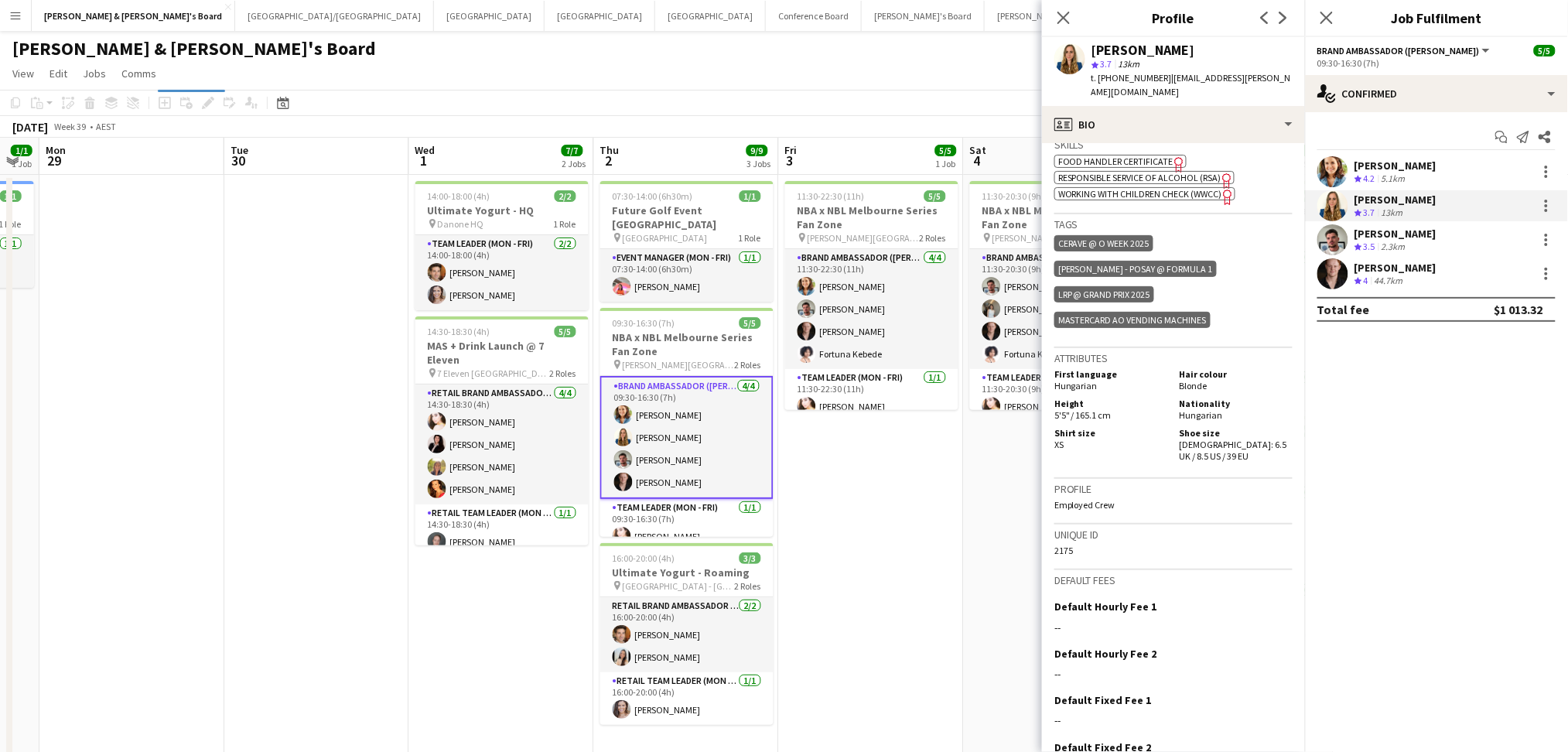
drag, startPoint x: 950, startPoint y: 558, endPoint x: 811, endPoint y: 564, distance: 139.1
click at [811, 564] on app-calendar-viewport "Thu 25 1/1 2 Jobs Fri 26 8/8 4 Jobs Sat 27 9/9 4 Jobs Sun 28 1/1 1 Job Mon 29 T…" at bounding box center [784, 549] width 1568 height 823
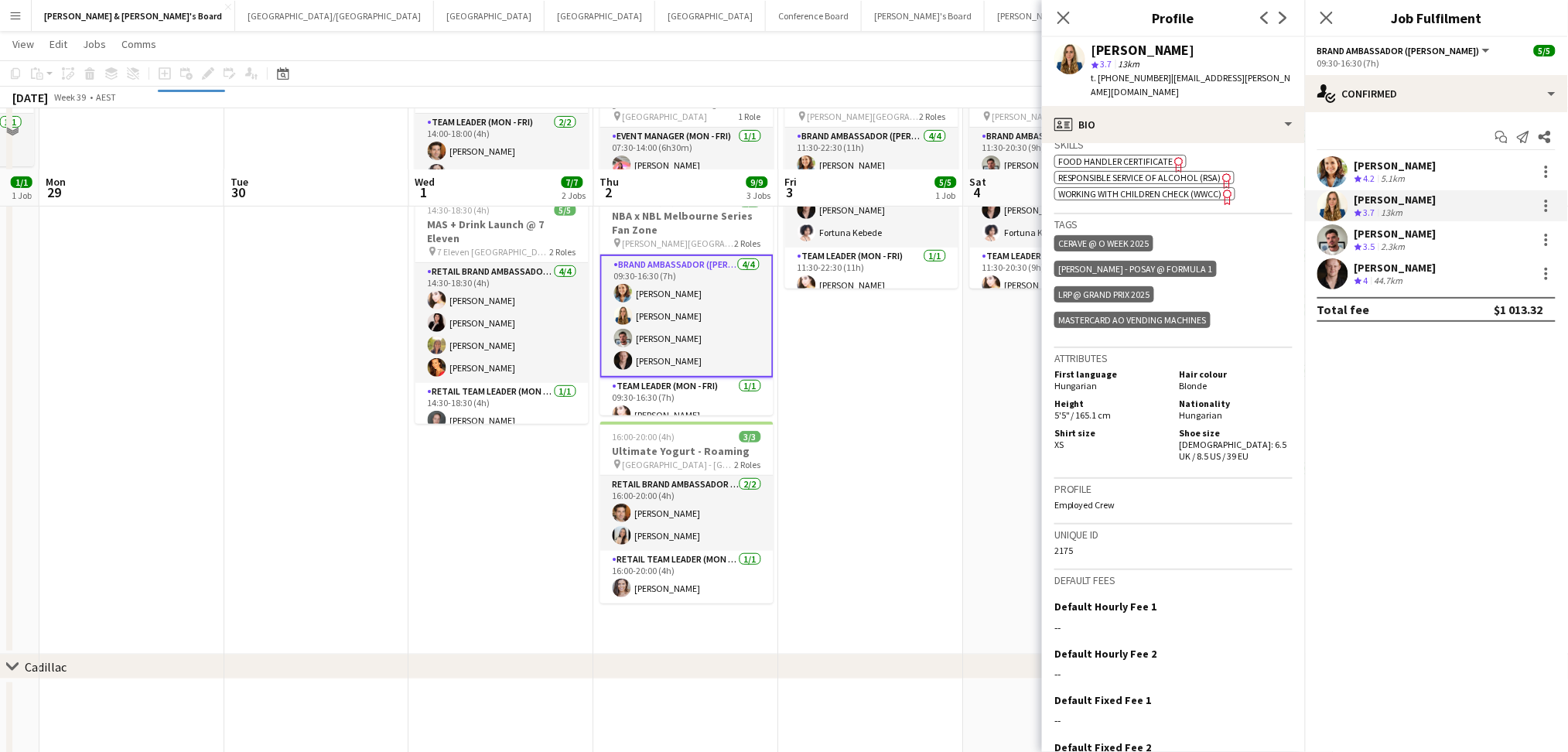
scroll to position [0, 0]
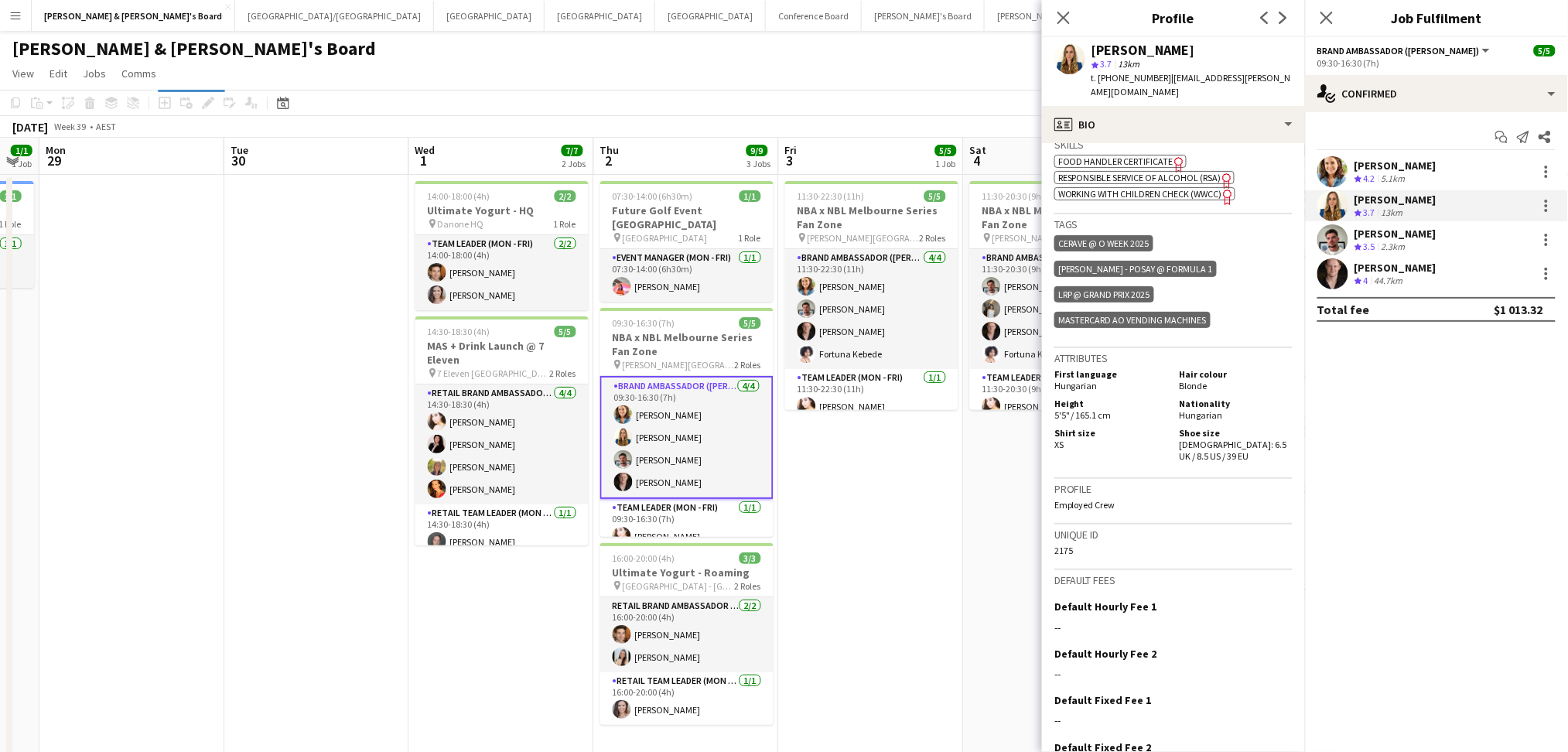
drag, startPoint x: 905, startPoint y: 562, endPoint x: 752, endPoint y: 563, distance: 153.0
click at [764, 564] on app-calendar-viewport "Thu 25 1/1 2 Jobs Fri 26 8/8 4 Jobs Sat 27 9/9 4 Jobs Sun 28 1/1 1 Job Mon 29 T…" at bounding box center [784, 549] width 1568 height 823
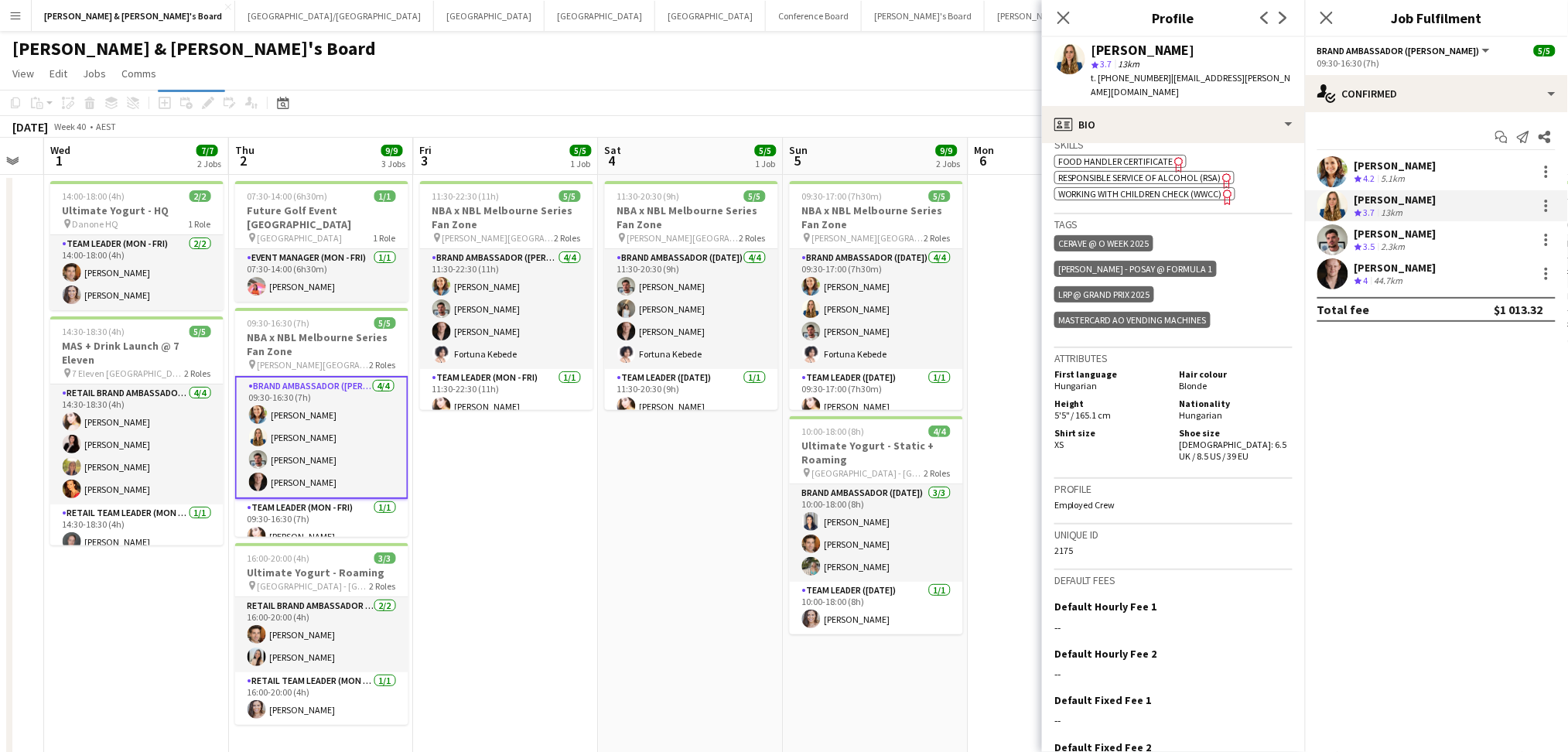
drag, startPoint x: 924, startPoint y: 552, endPoint x: 696, endPoint y: 545, distance: 228.1
click at [696, 545] on app-calendar-viewport "Sat 27 9/9 4 Jobs Sun 28 1/1 1 Job Mon 29 Tue 30 Wed 1 7/7 2 Jobs Thu 2 9/9 3 J…" at bounding box center [784, 549] width 1568 height 823
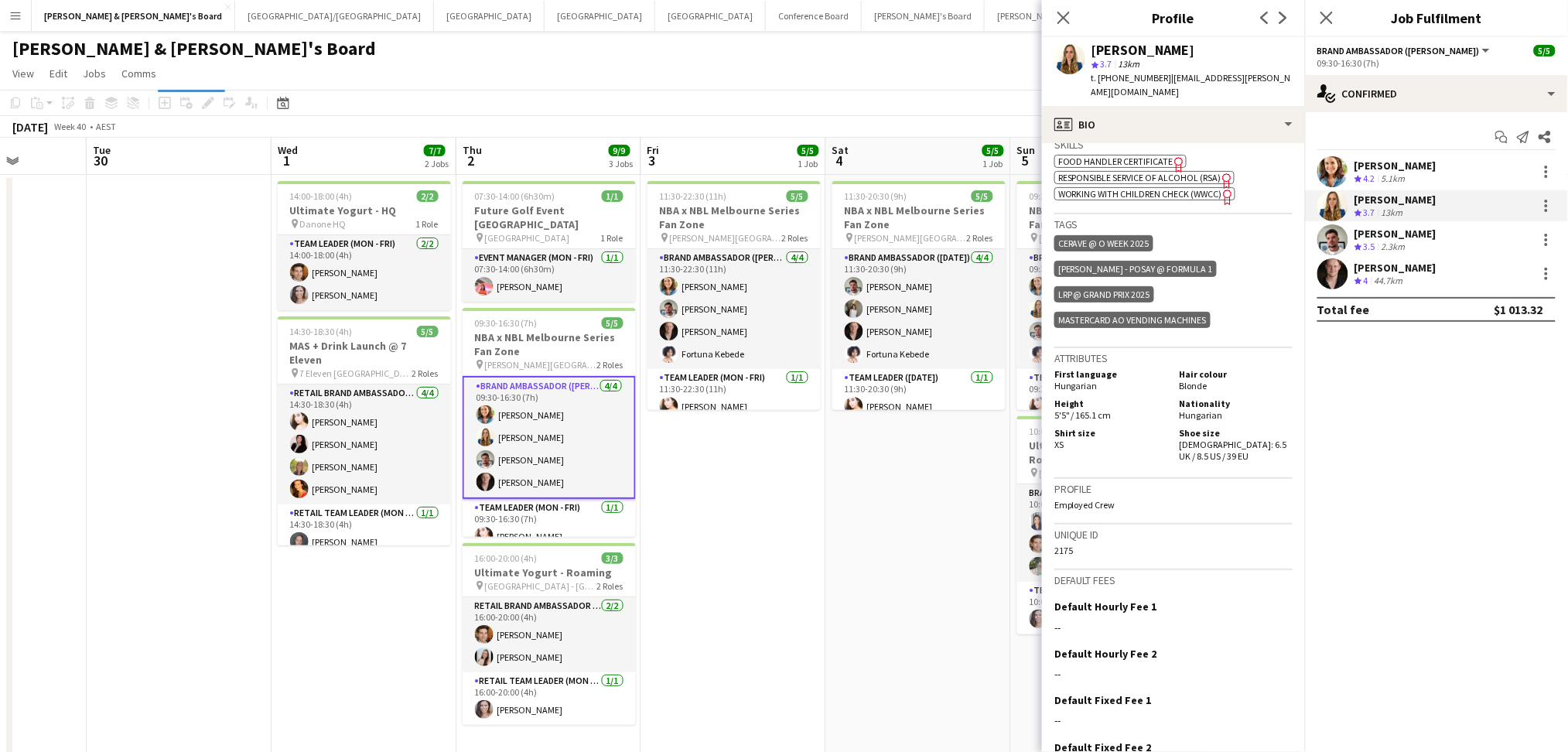
drag, startPoint x: 659, startPoint y: 541, endPoint x: 508, endPoint y: 542, distance: 151.0
click at [509, 544] on app-calendar-viewport "Sat 27 9/9 4 Jobs Sun 28 1/1 1 Job Mon 29 Tue 30 Wed 1 7/7 2 Jobs Thu 2 9/9 3 J…" at bounding box center [784, 549] width 1568 height 823
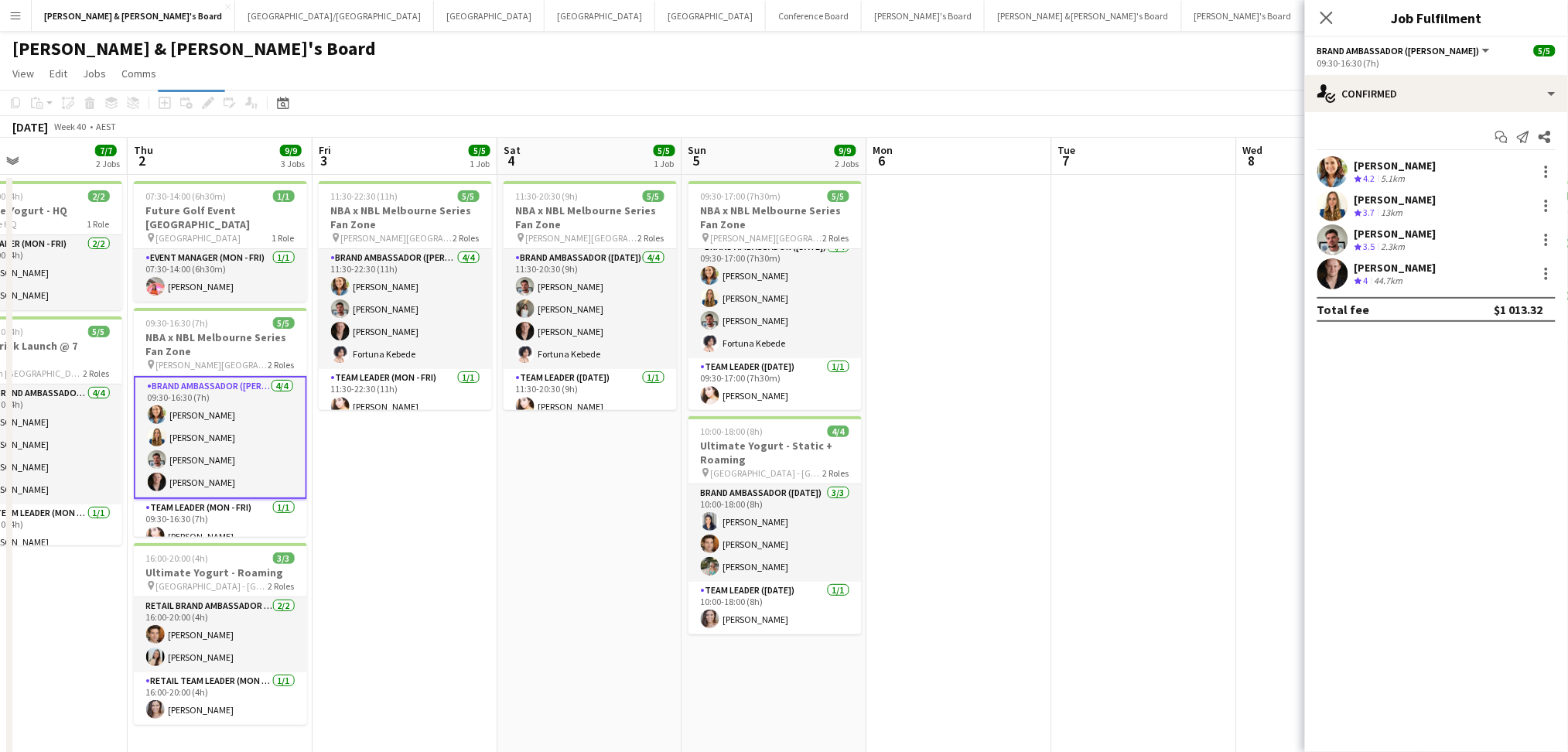
scroll to position [0, 476]
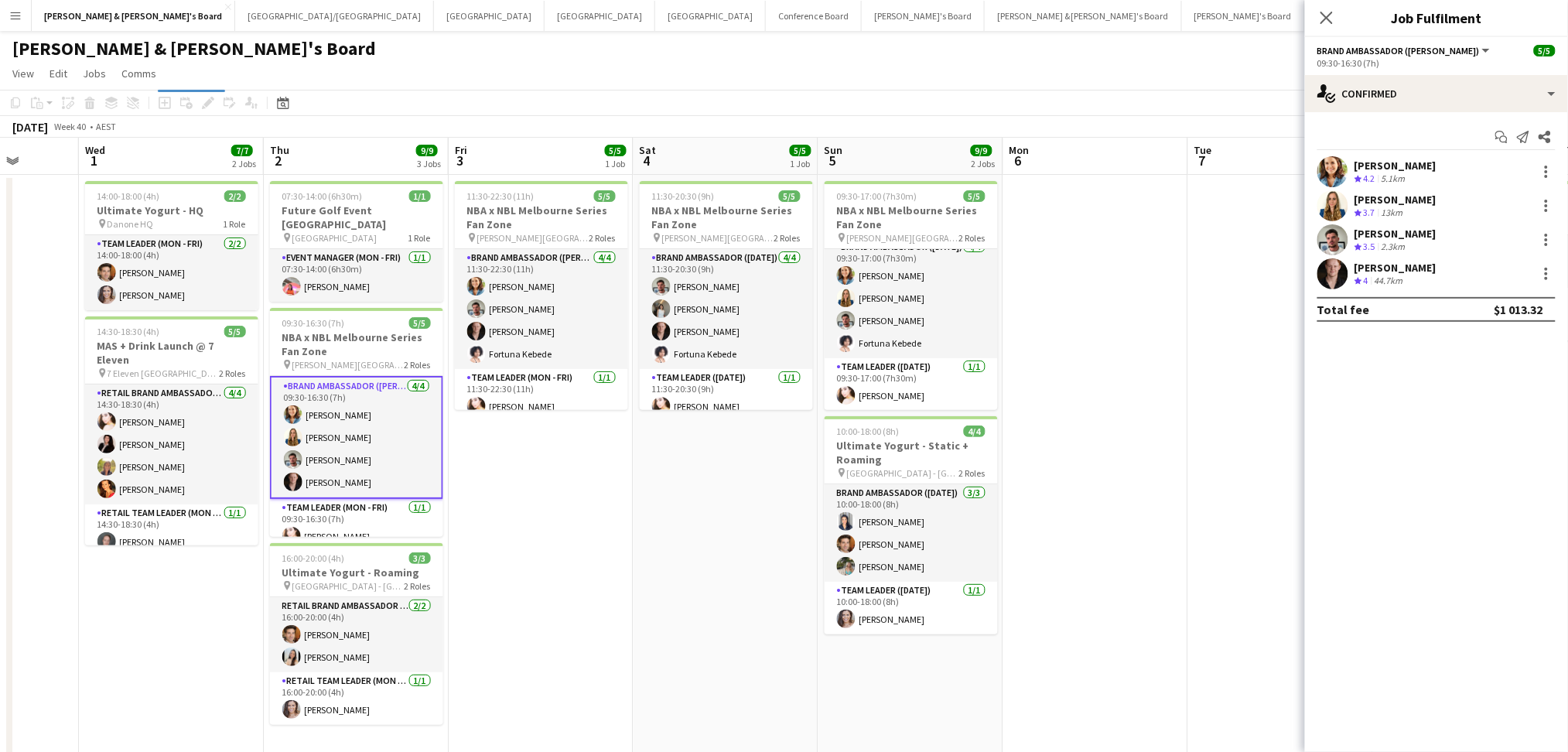
drag, startPoint x: 401, startPoint y: 574, endPoint x: 589, endPoint y: 559, distance: 188.6
click at [589, 559] on app-calendar-viewport "Sun 28 1/1 1 Job Mon 29 Tue 30 Wed 1 7/7 2 Jobs Thu 2 9/9 3 Jobs Fri 3 5/5 1 Jo…" at bounding box center [784, 549] width 1568 height 823
